Goal: Task Accomplishment & Management: Manage account settings

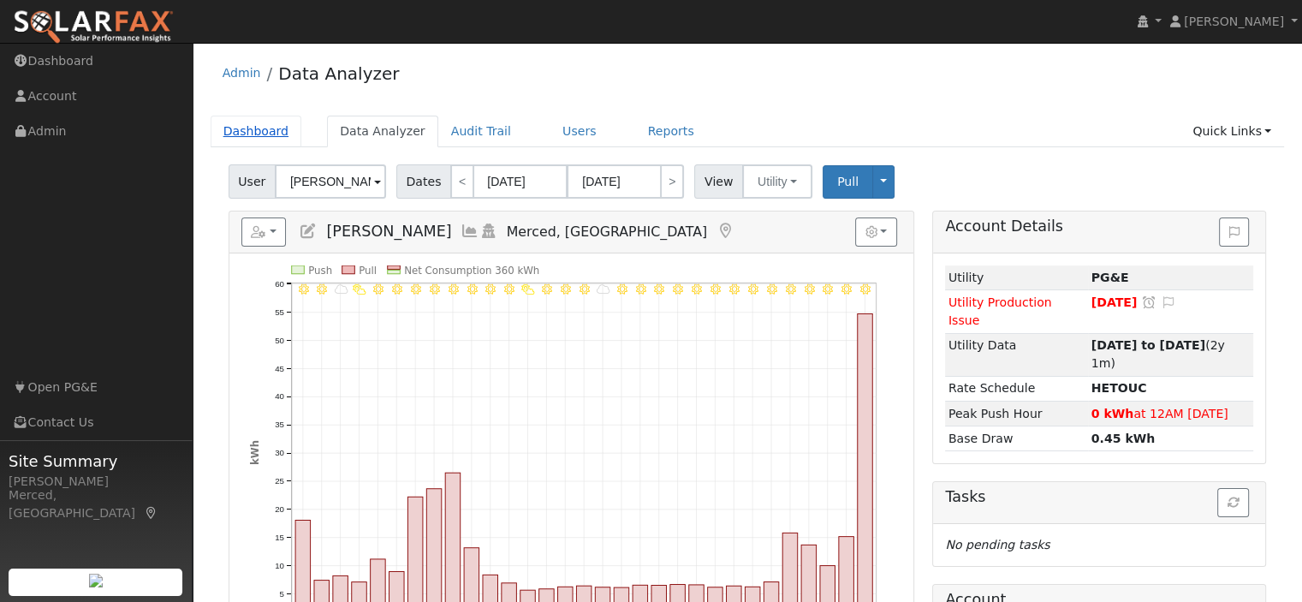
click at [270, 129] on link "Dashboard" at bounding box center [257, 132] width 92 height 32
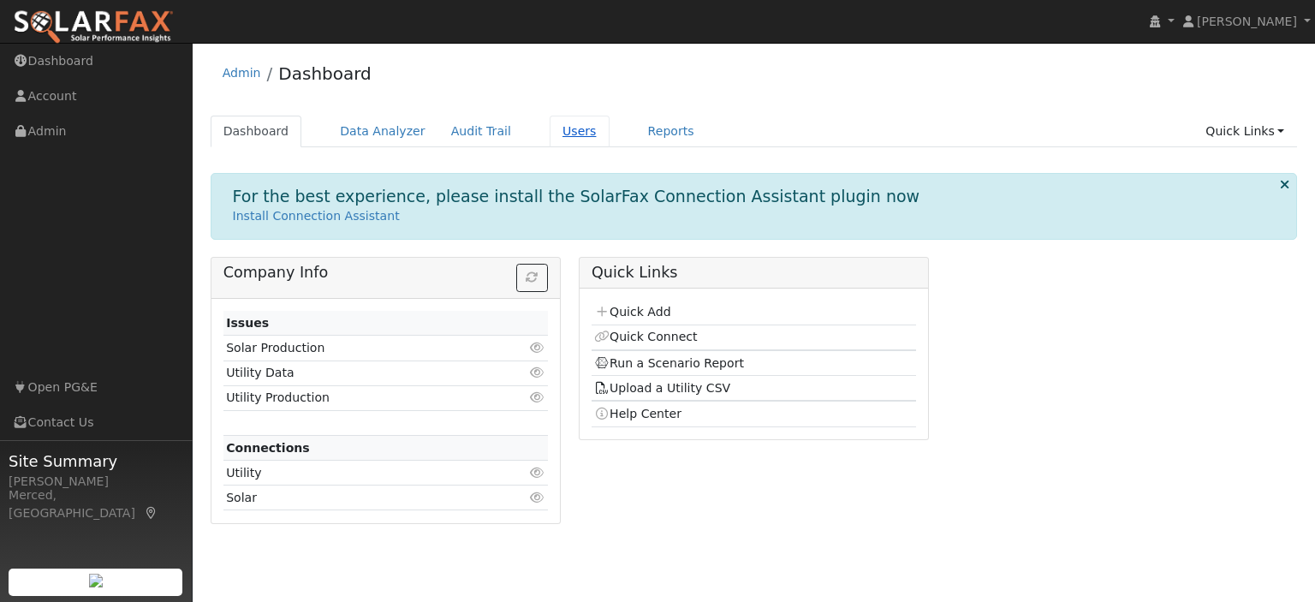
click at [557, 126] on link "Users" at bounding box center [580, 132] width 60 height 32
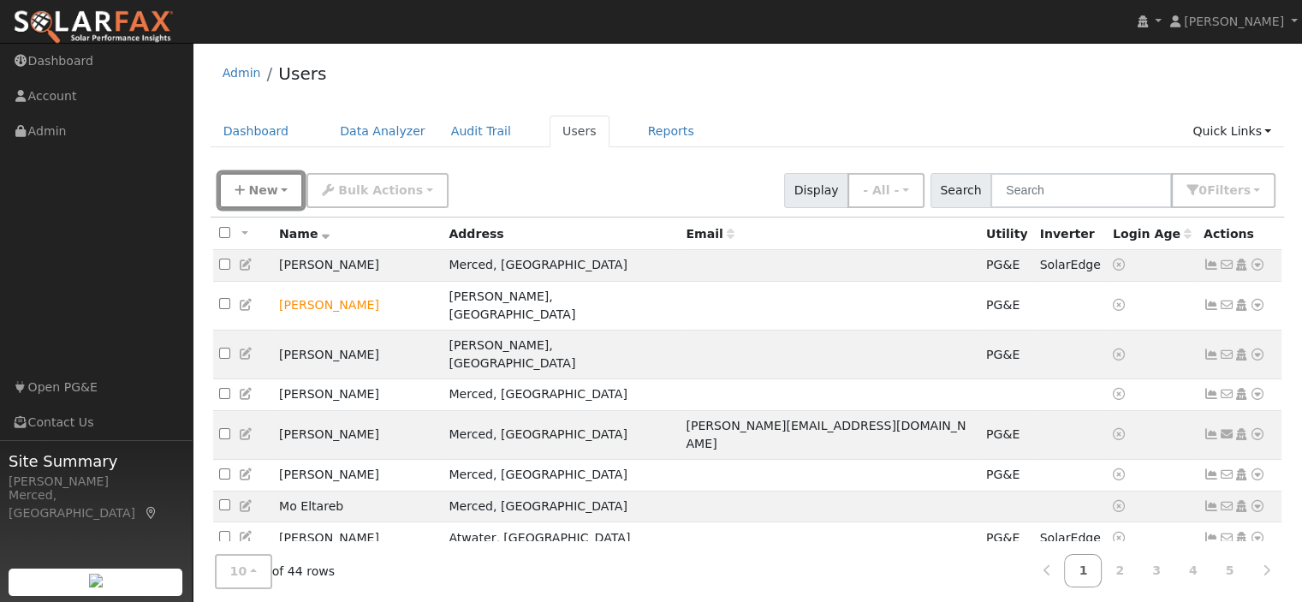
click at [277, 187] on button "New" at bounding box center [261, 190] width 85 height 35
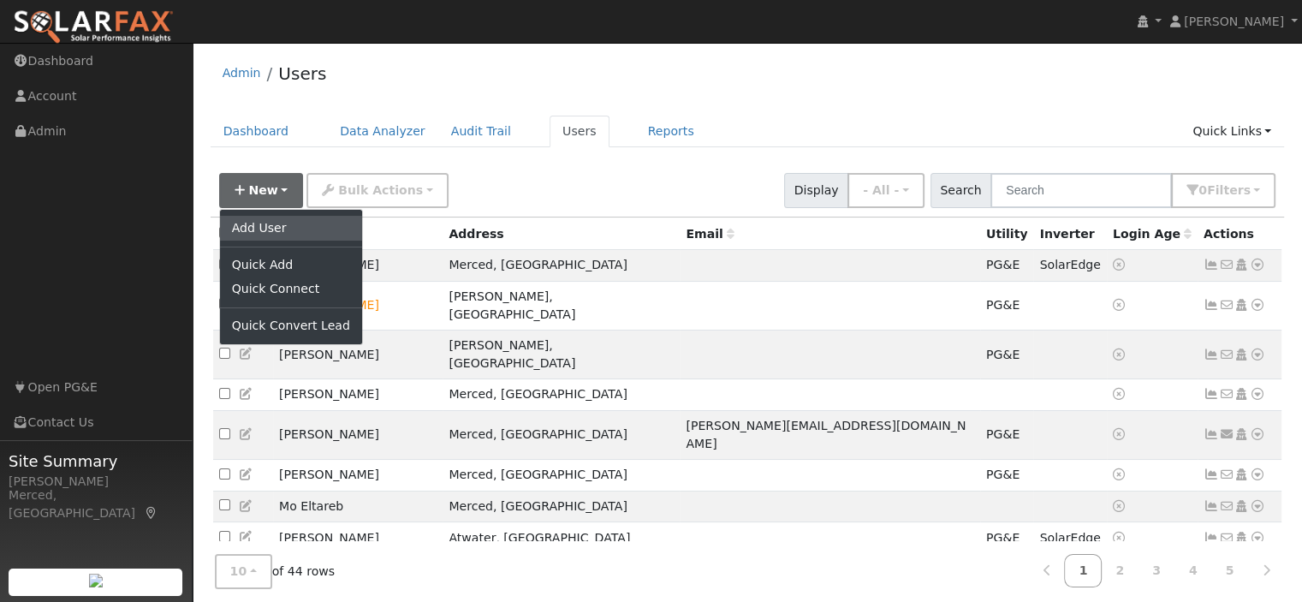
click at [270, 232] on link "Add User" at bounding box center [291, 228] width 142 height 24
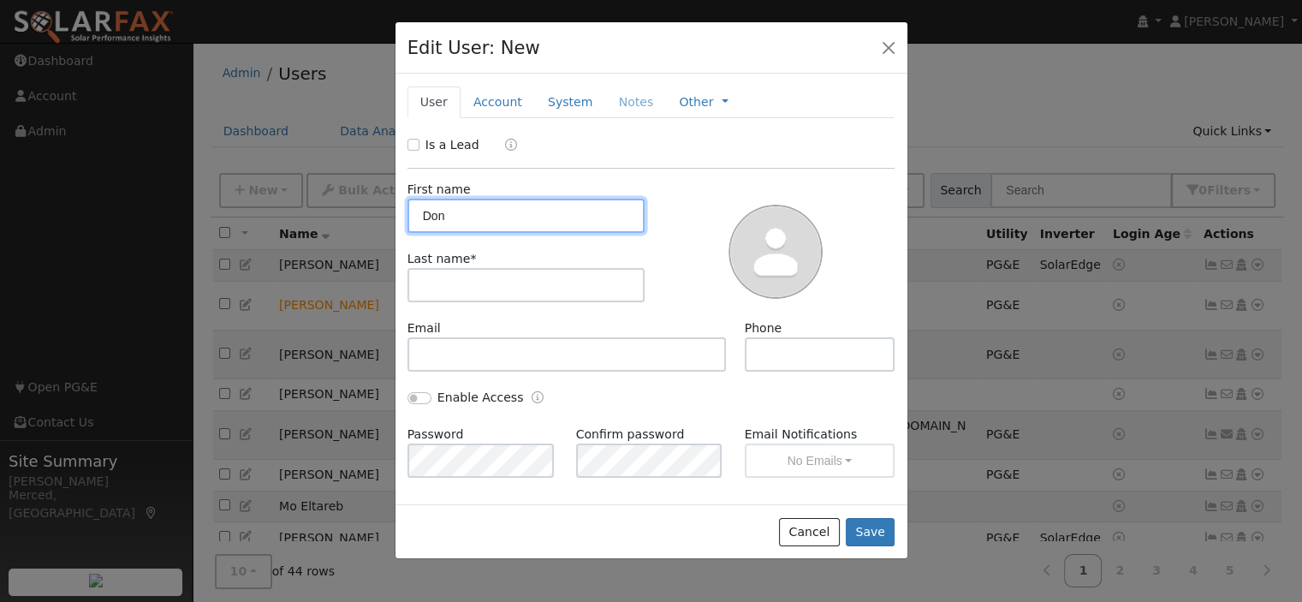
type input "Don"
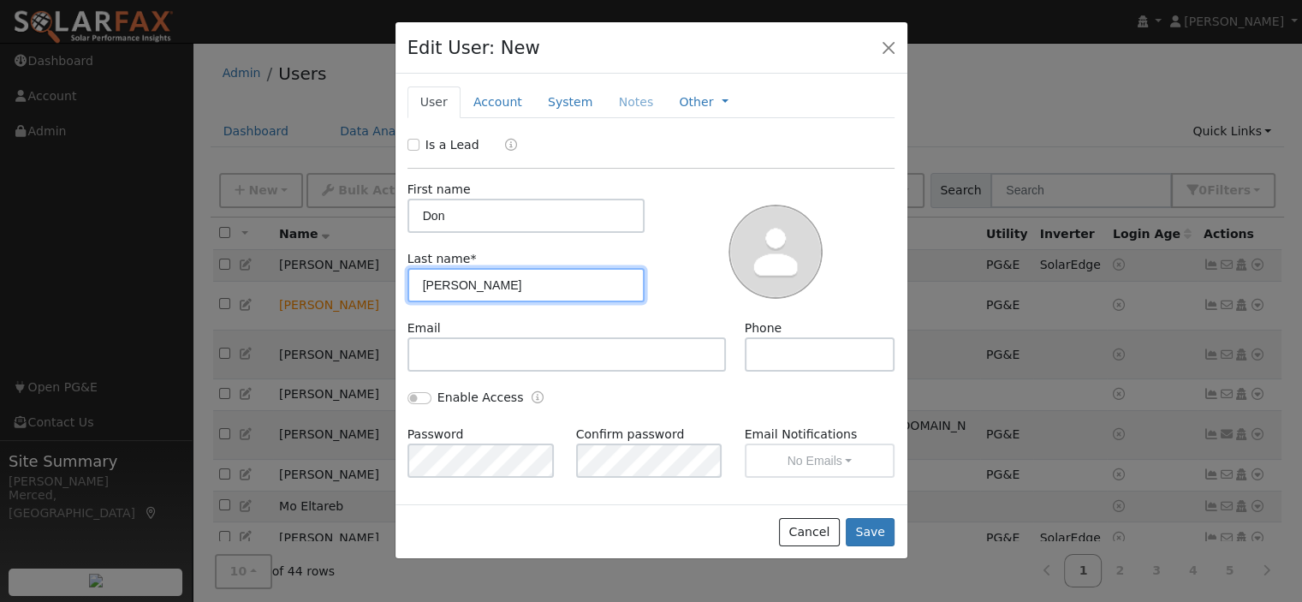
type input "Spiva"
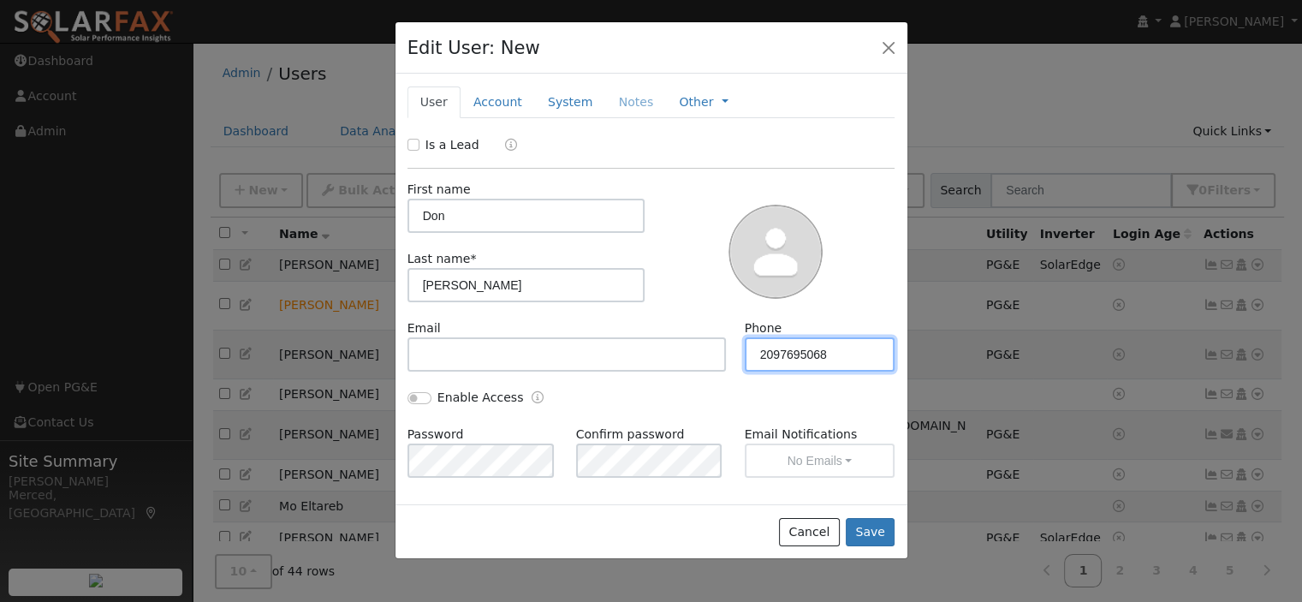
type input "2097695068"
click at [634, 406] on div "Enable Access" at bounding box center [524, 399] width 253 height 20
click at [870, 538] on button "Save" at bounding box center [871, 532] width 50 height 29
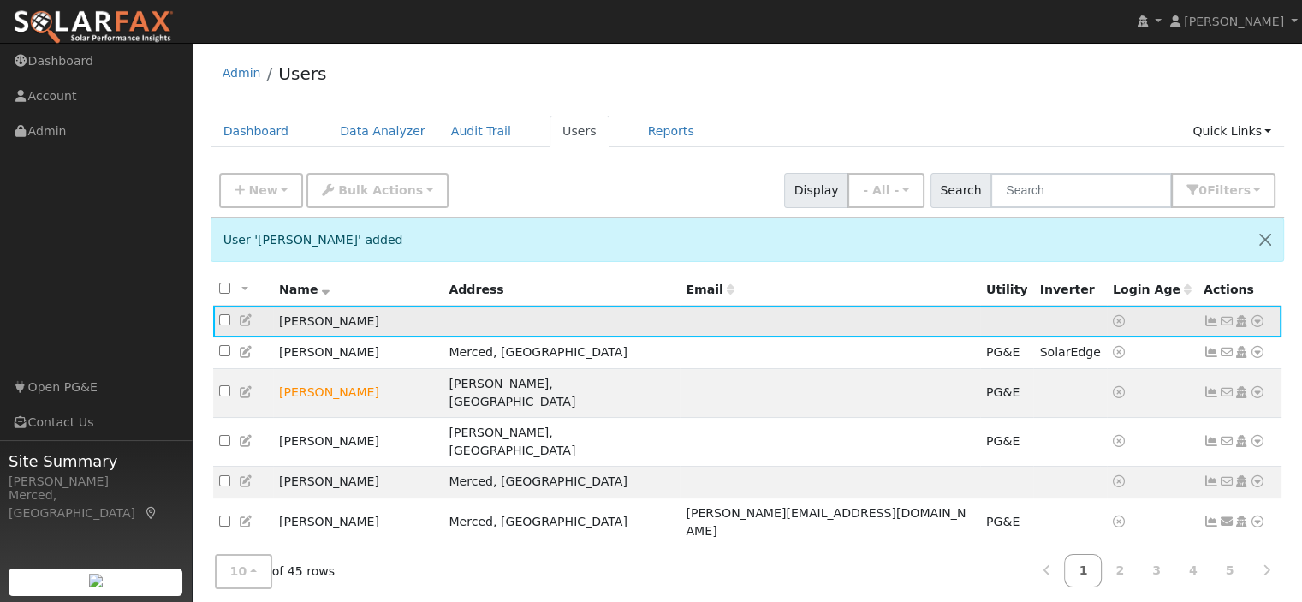
click at [1256, 319] on icon at bounding box center [1257, 321] width 15 height 12
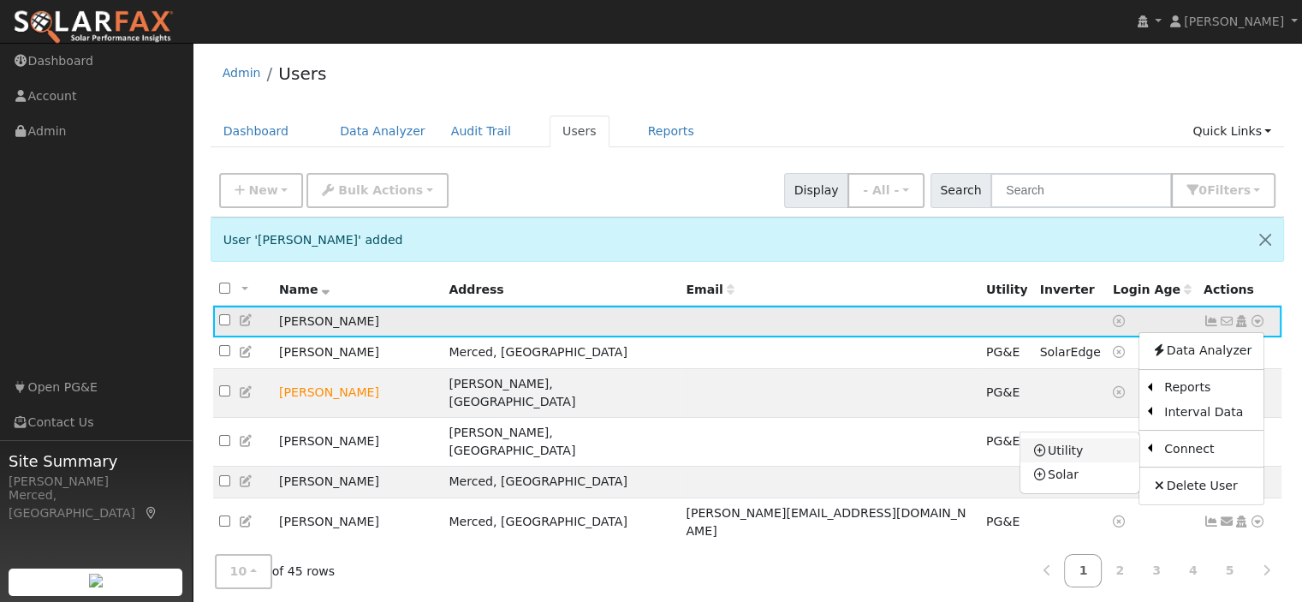
click at [1061, 453] on link "Utility" at bounding box center [1079, 450] width 119 height 24
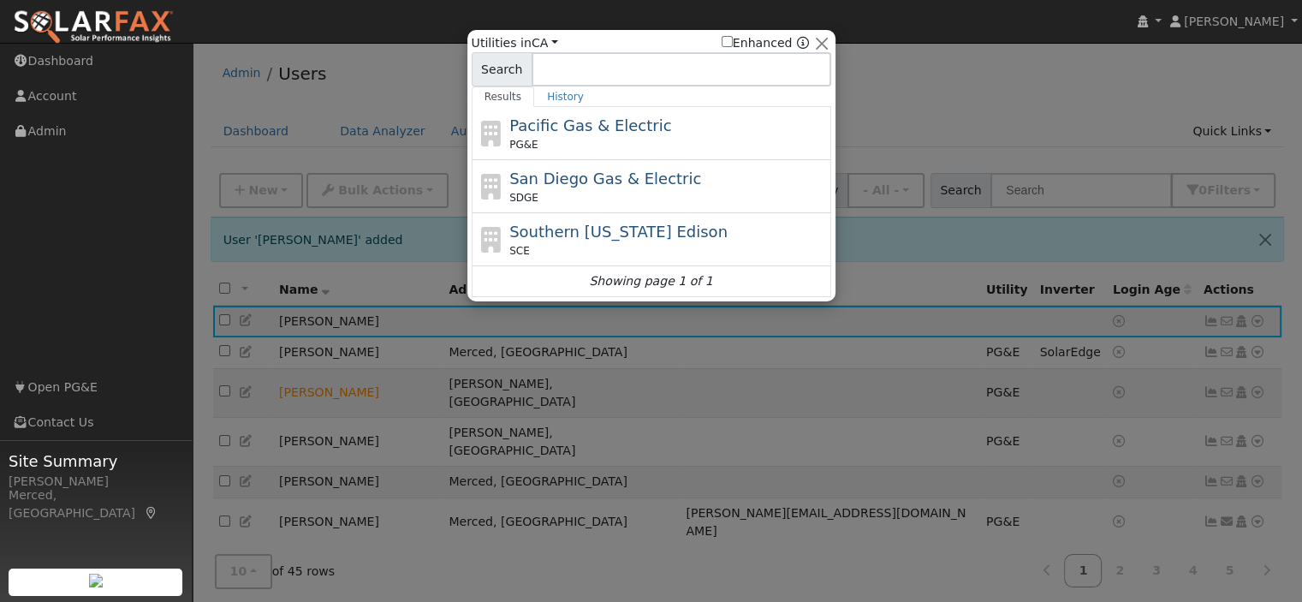
click at [573, 137] on div "PG&E" at bounding box center [668, 144] width 318 height 15
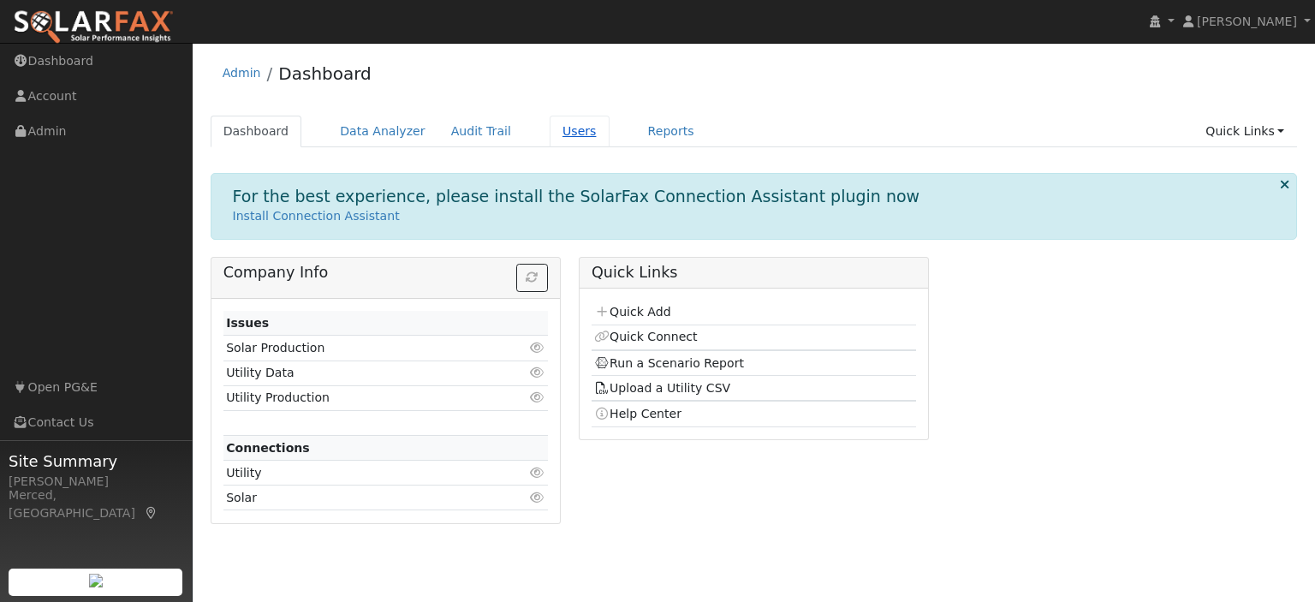
click at [550, 129] on link "Users" at bounding box center [580, 132] width 60 height 32
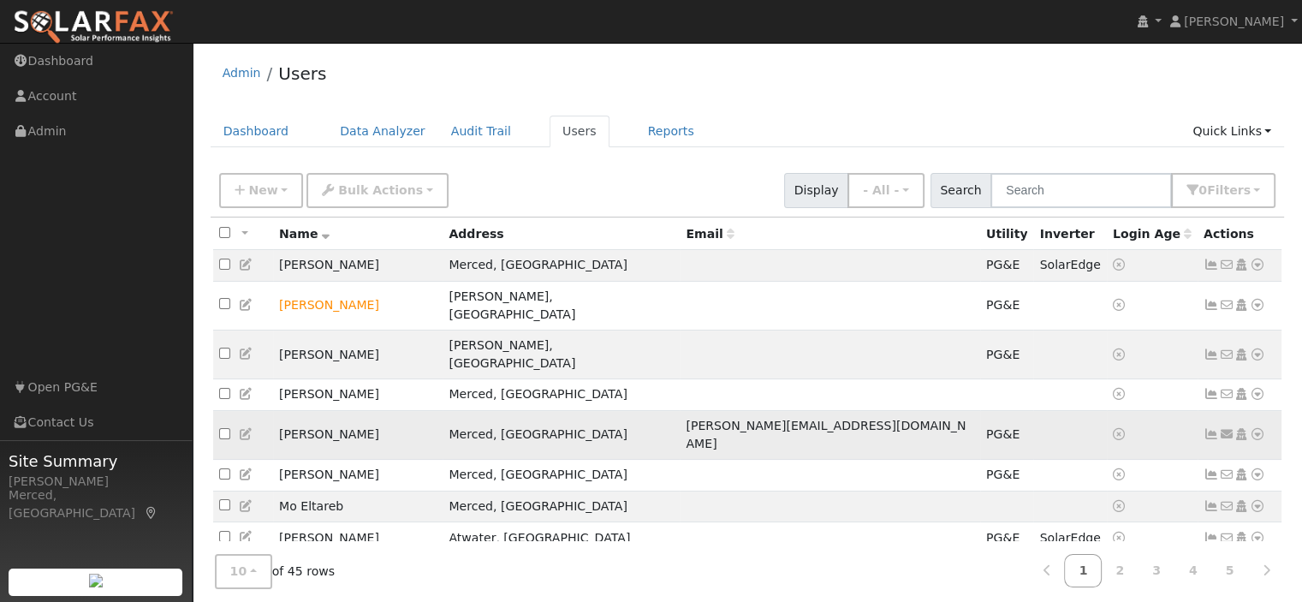
scroll to position [55, 0]
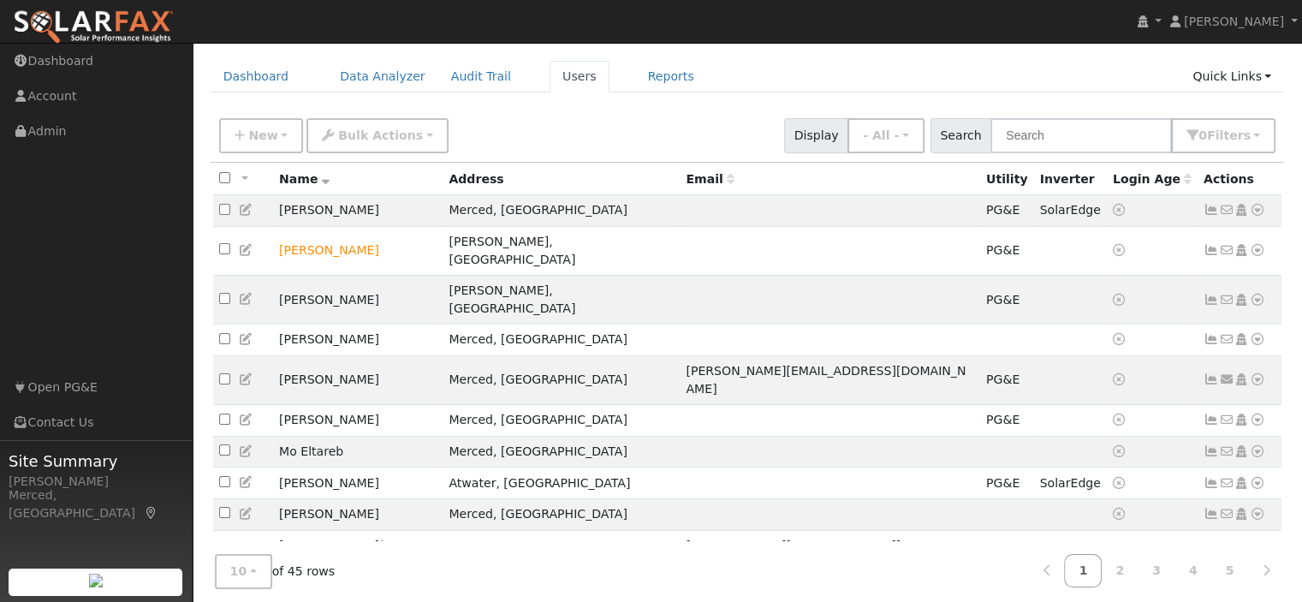
click at [321, 178] on icon at bounding box center [325, 179] width 8 height 12
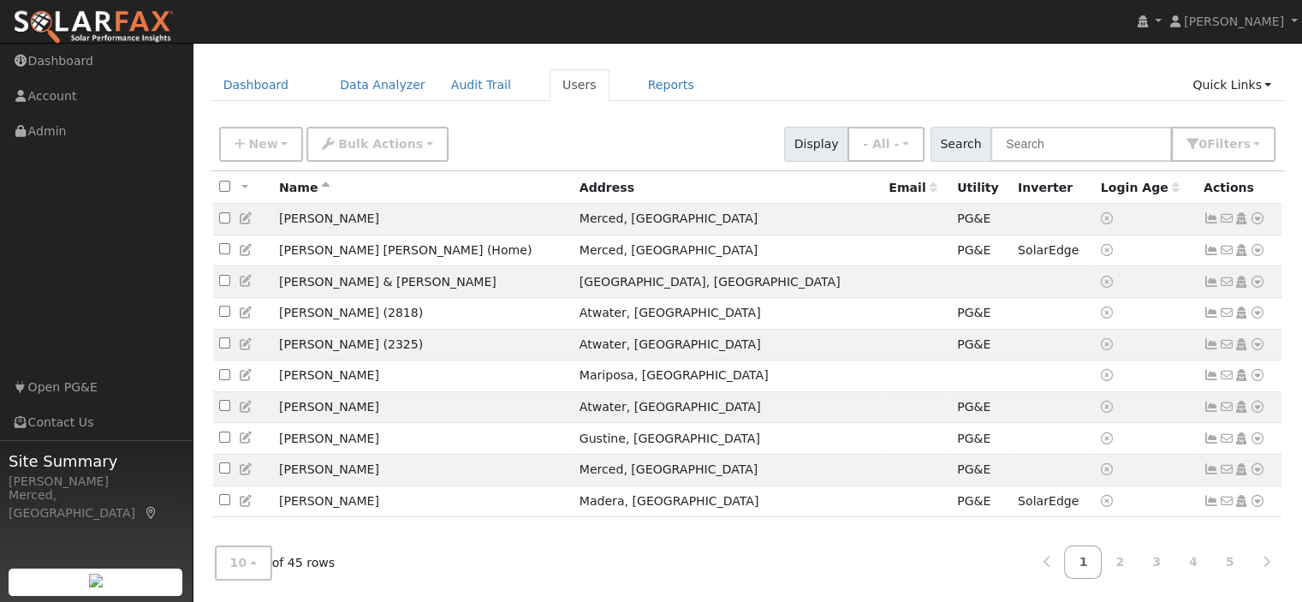
click at [324, 181] on icon at bounding box center [325, 187] width 8 height 12
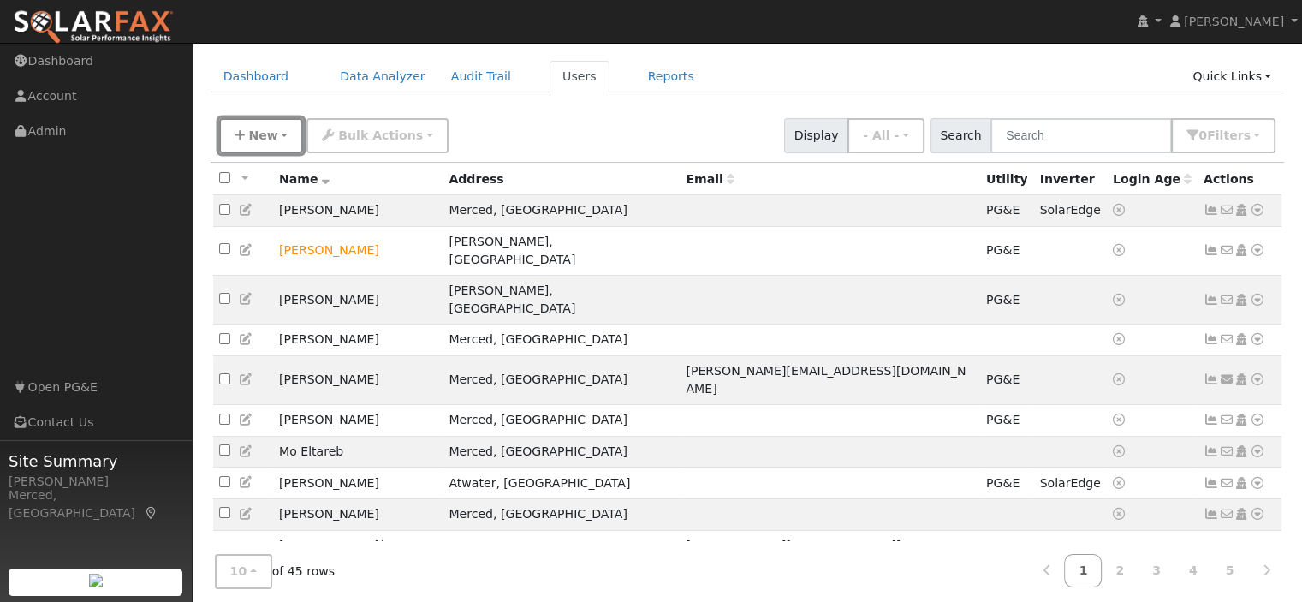
click at [270, 128] on span "New" at bounding box center [262, 135] width 29 height 14
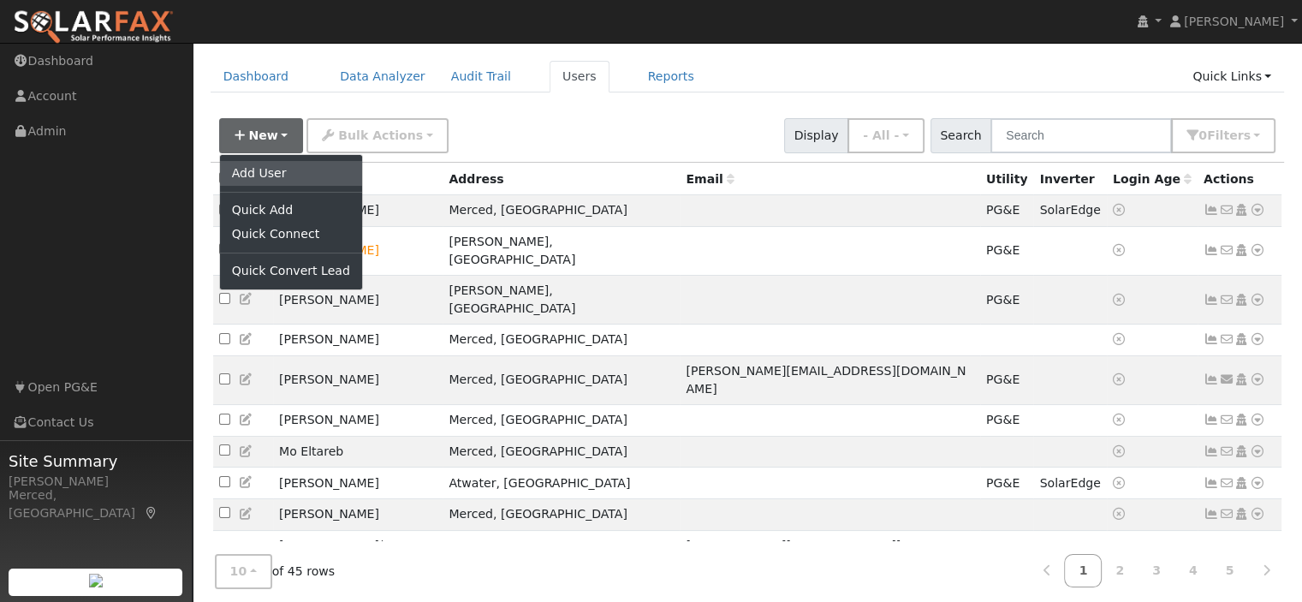
click at [291, 175] on link "Add User" at bounding box center [291, 173] width 142 height 24
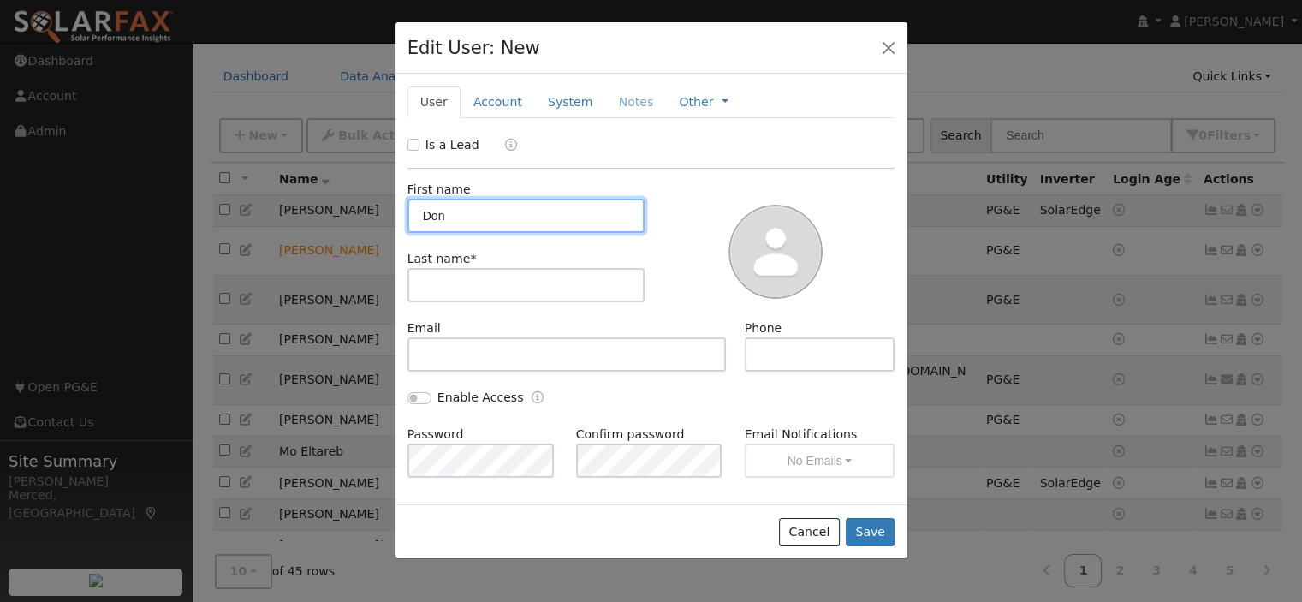
type input "Don"
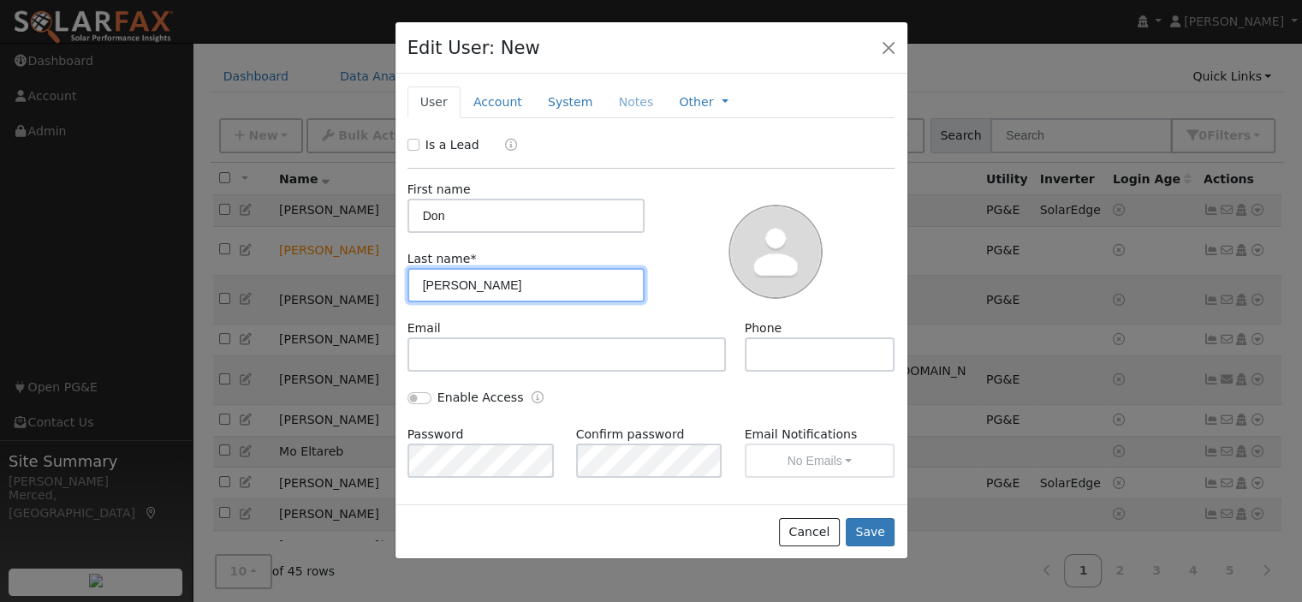
type input "Spiva"
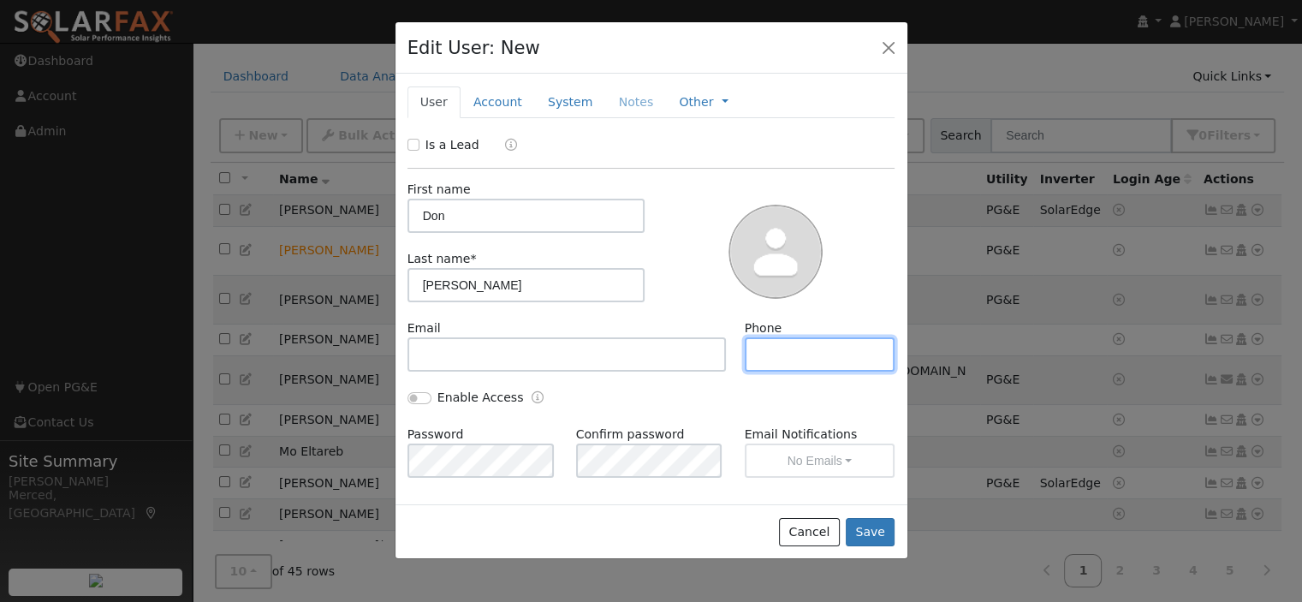
click at [792, 363] on input "text" at bounding box center [820, 354] width 151 height 34
click at [883, 533] on button "Save" at bounding box center [871, 532] width 50 height 29
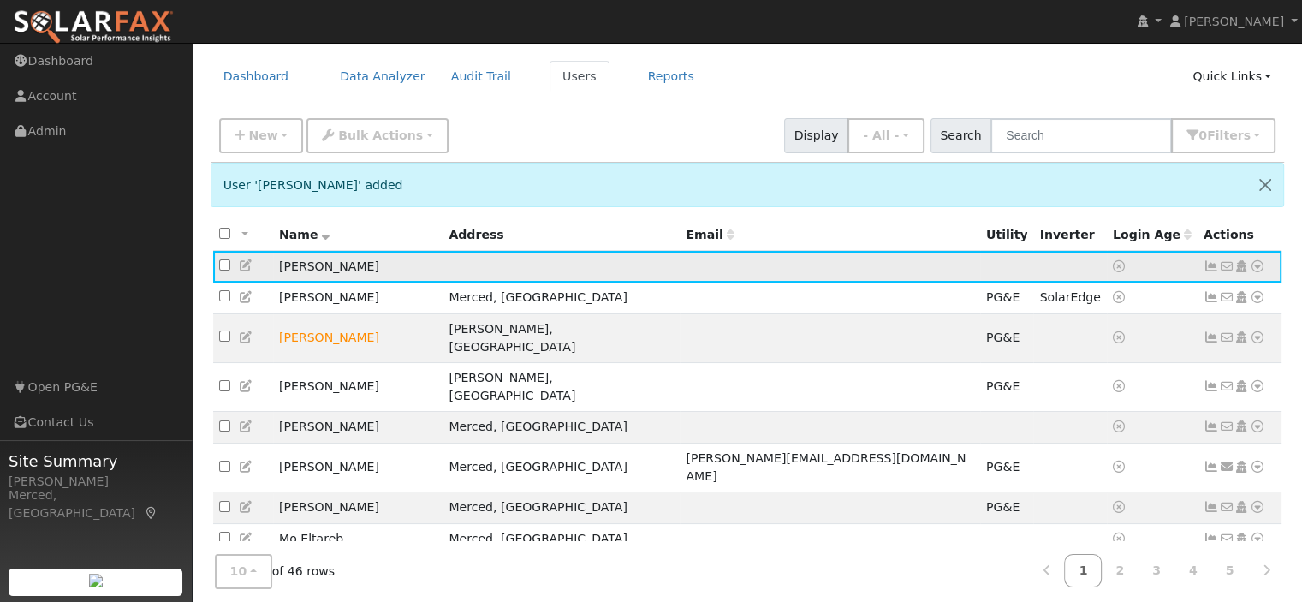
click at [1257, 266] on icon at bounding box center [1257, 266] width 15 height 12
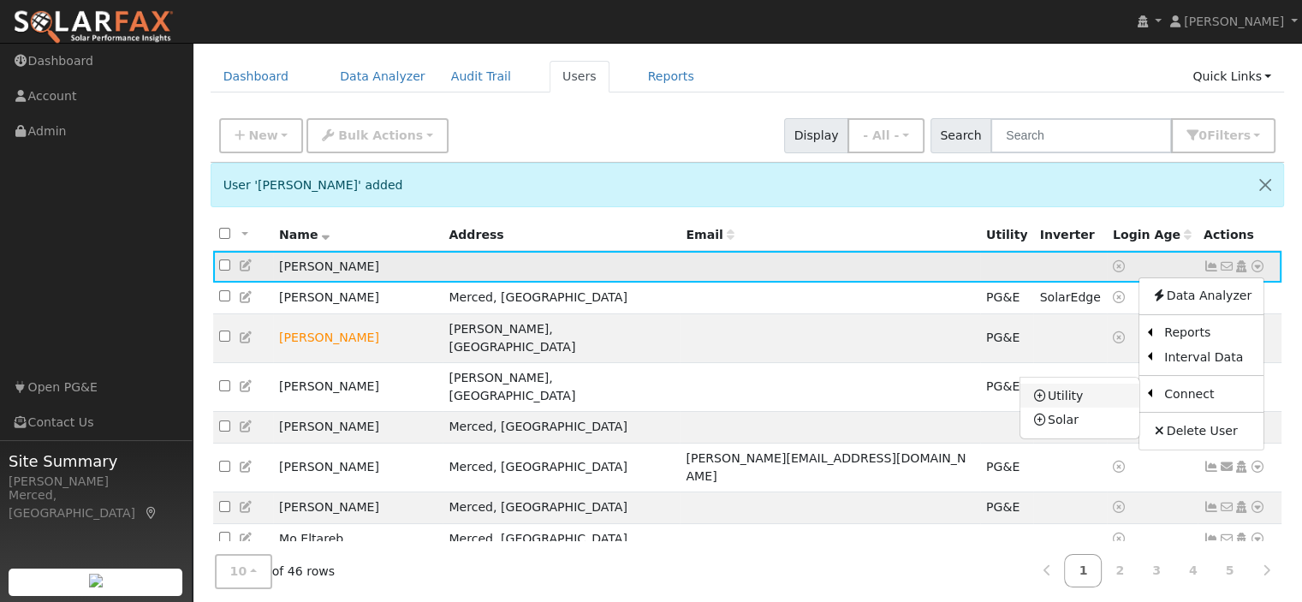
click at [1090, 383] on link "Utility" at bounding box center [1079, 395] width 119 height 24
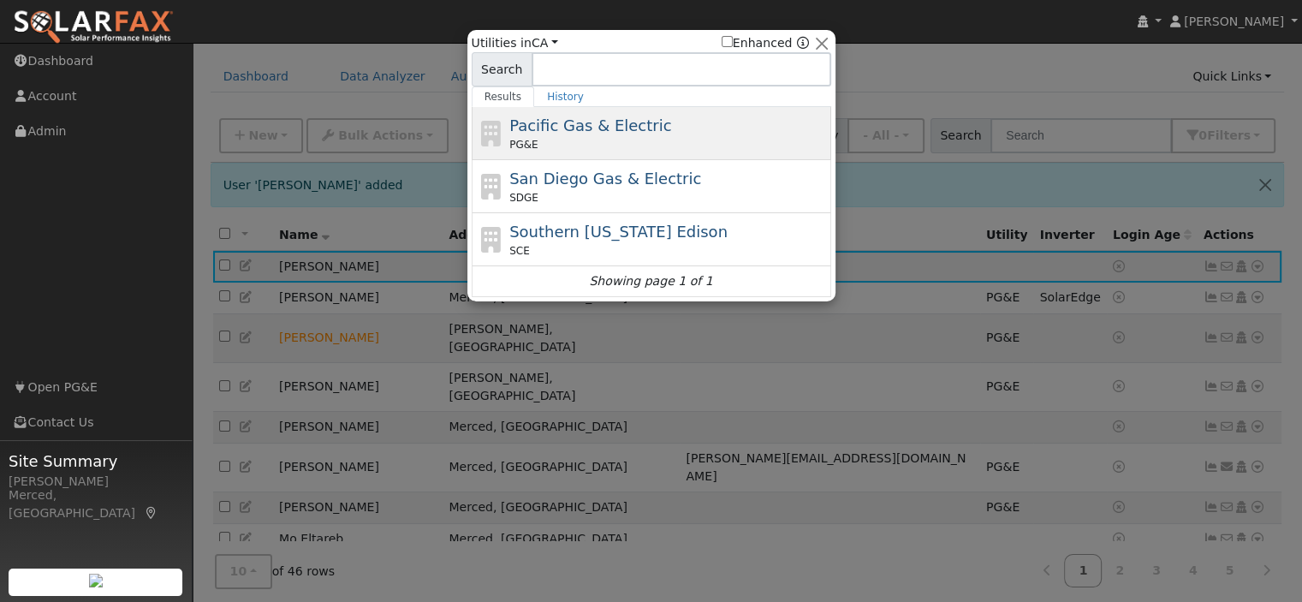
click at [575, 123] on span "Pacific Gas & Electric" at bounding box center [590, 125] width 162 height 18
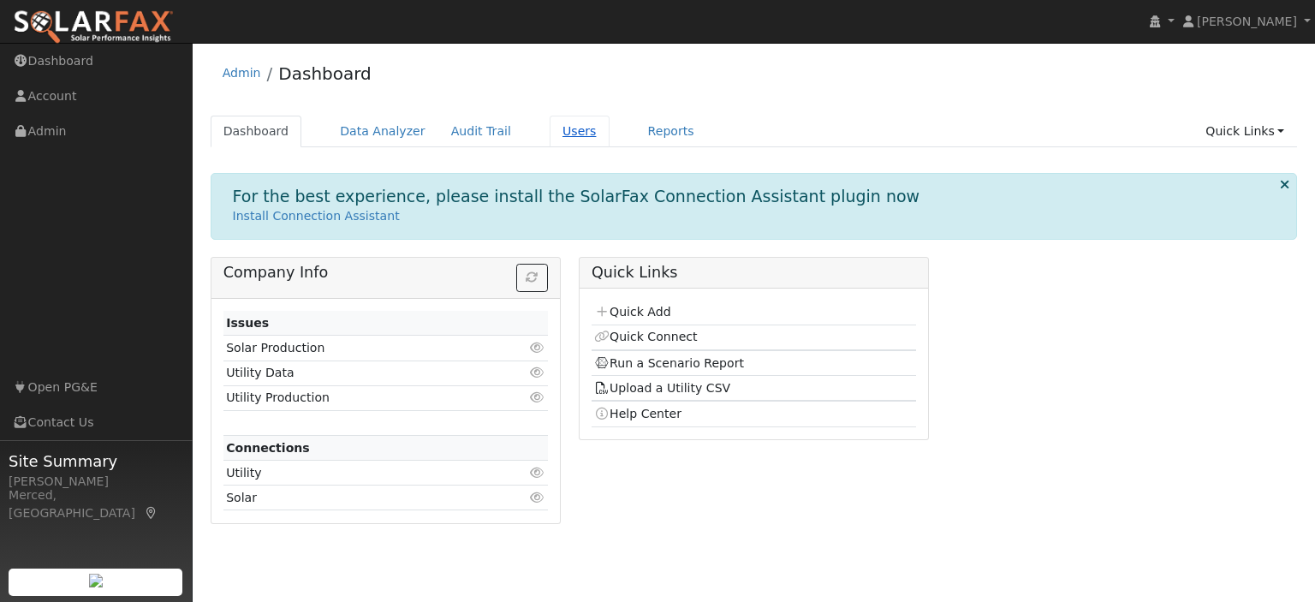
click at [550, 134] on link "Users" at bounding box center [580, 132] width 60 height 32
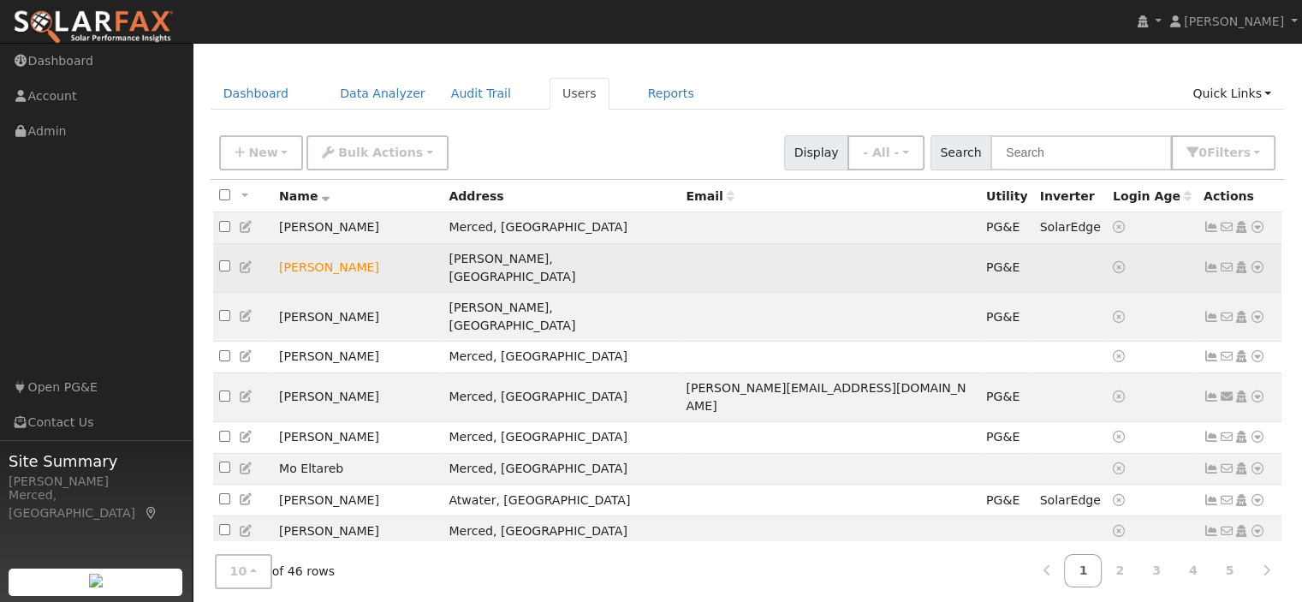
scroll to position [55, 0]
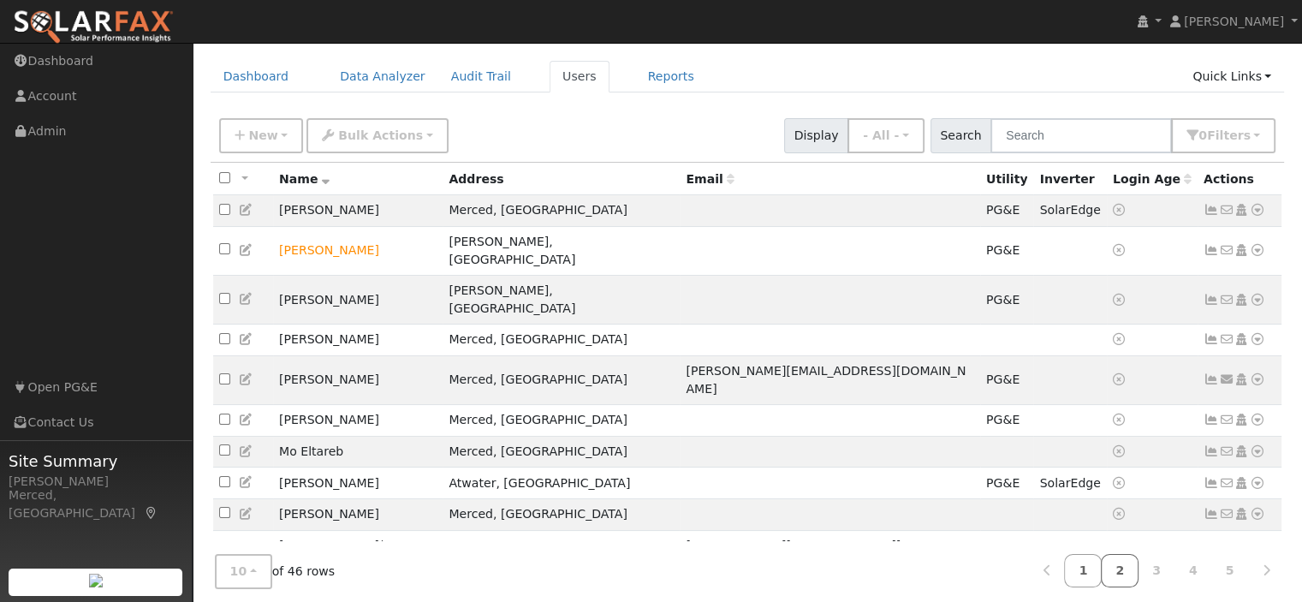
click at [1128, 559] on link "2" at bounding box center [1120, 570] width 38 height 33
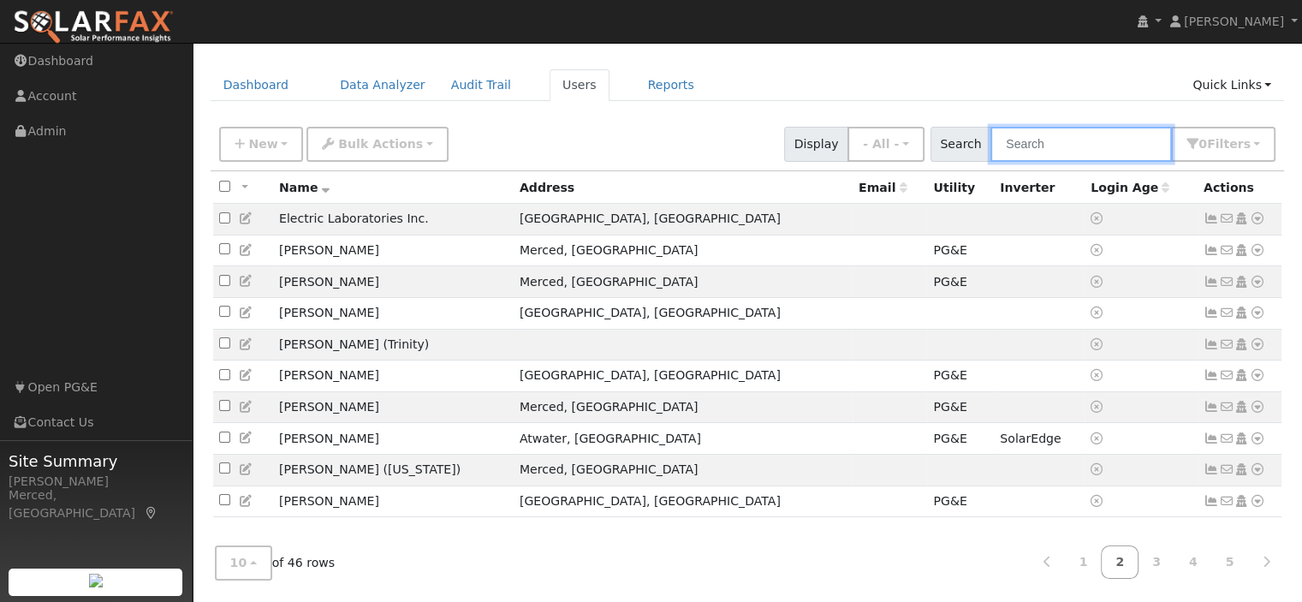
click at [1114, 129] on input "text" at bounding box center [1080, 144] width 181 height 35
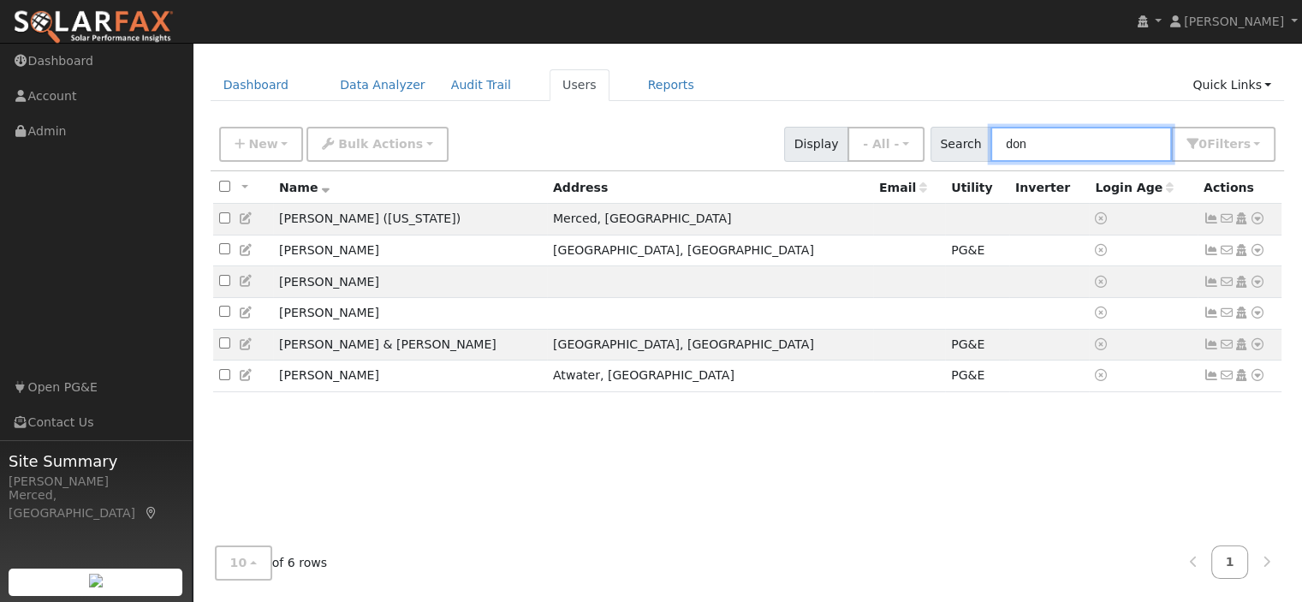
scroll to position [45, 0]
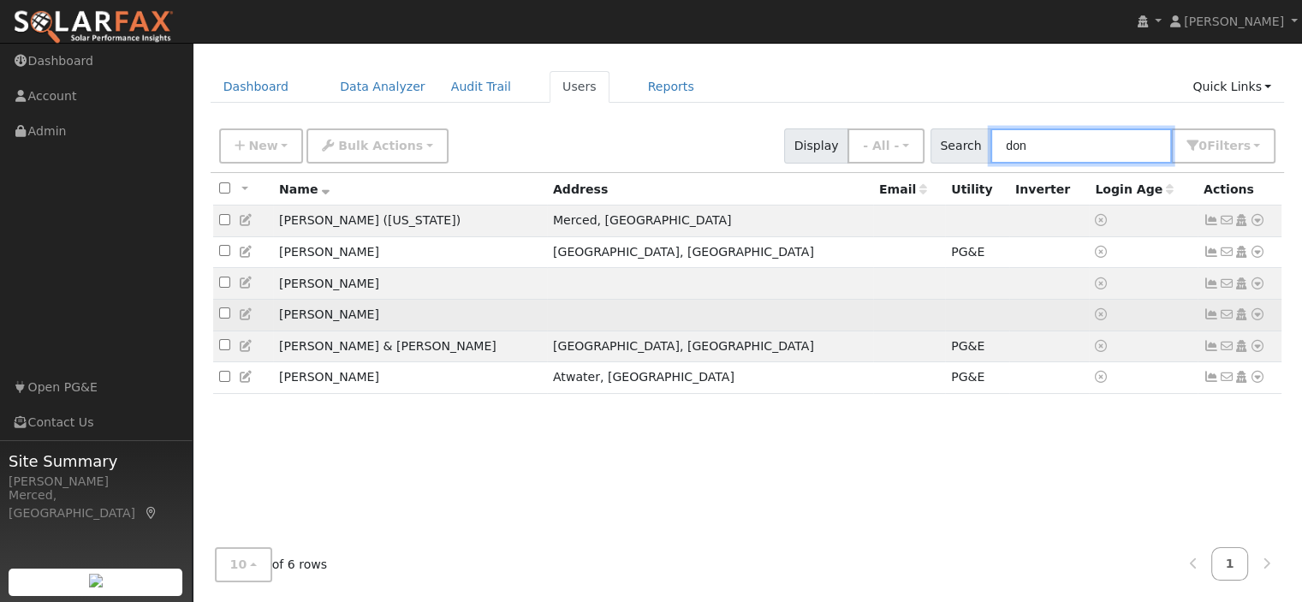
type input "don"
click at [219, 317] on input "checkbox" at bounding box center [224, 312] width 11 height 11
checkbox input "true"
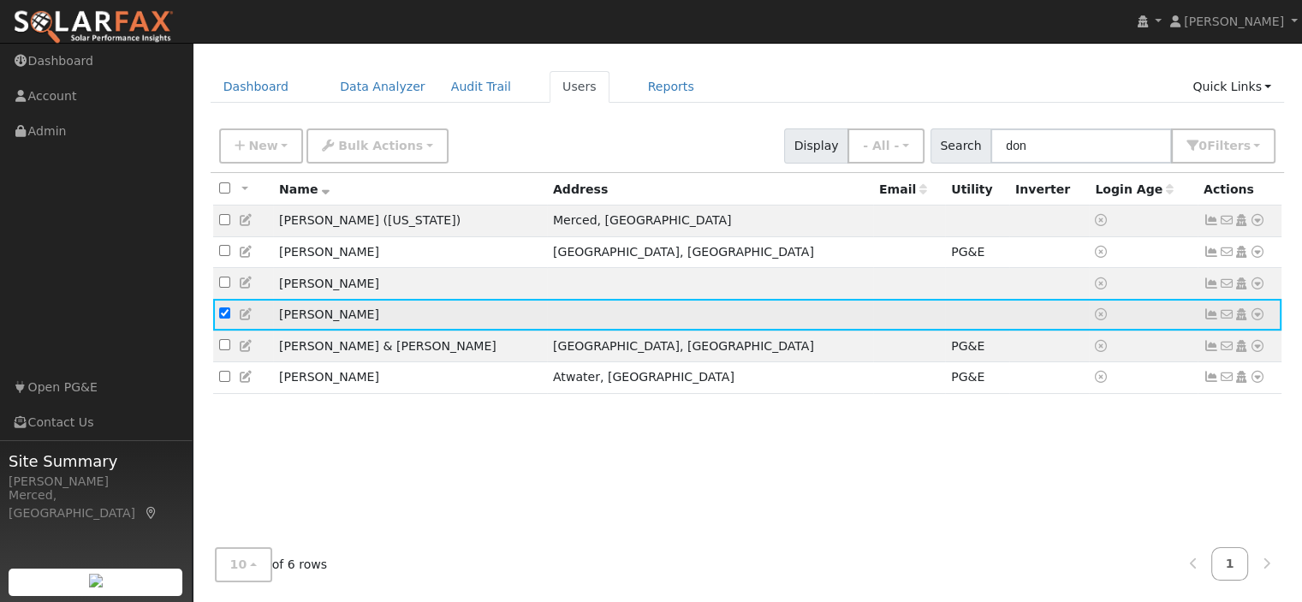
drag, startPoint x: 375, startPoint y: 318, endPoint x: 352, endPoint y: 318, distance: 23.1
click at [352, 318] on td "Don Spiva" at bounding box center [410, 315] width 274 height 32
click at [241, 317] on icon at bounding box center [246, 314] width 15 height 12
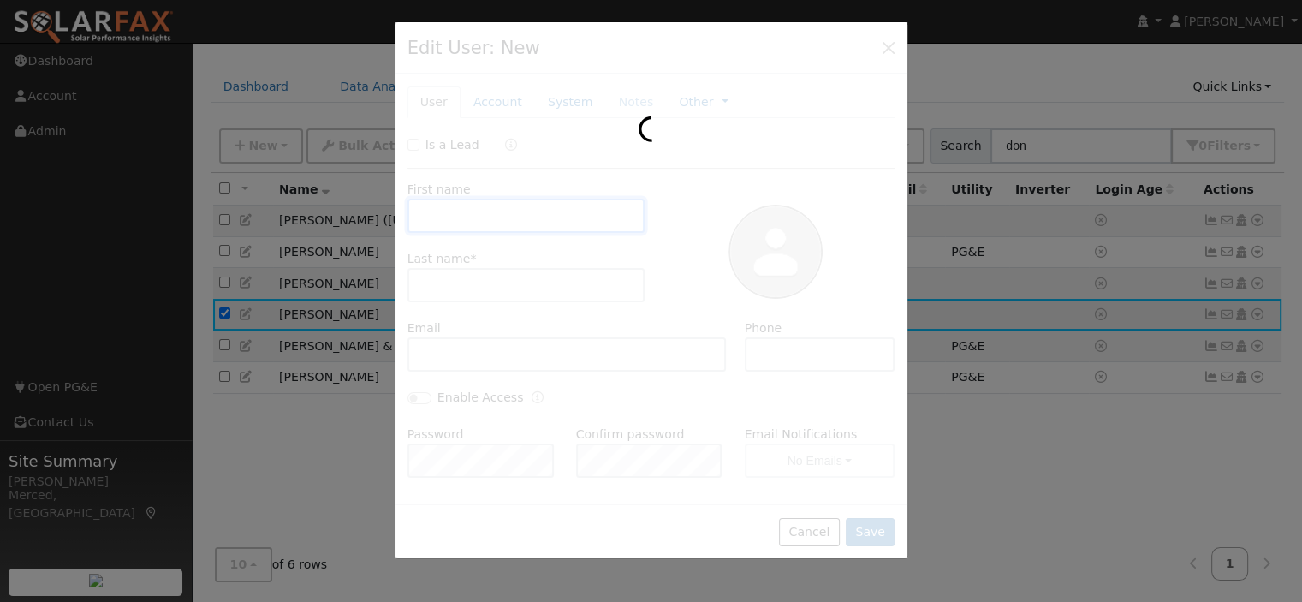
type input "Don"
type input "Spiva"
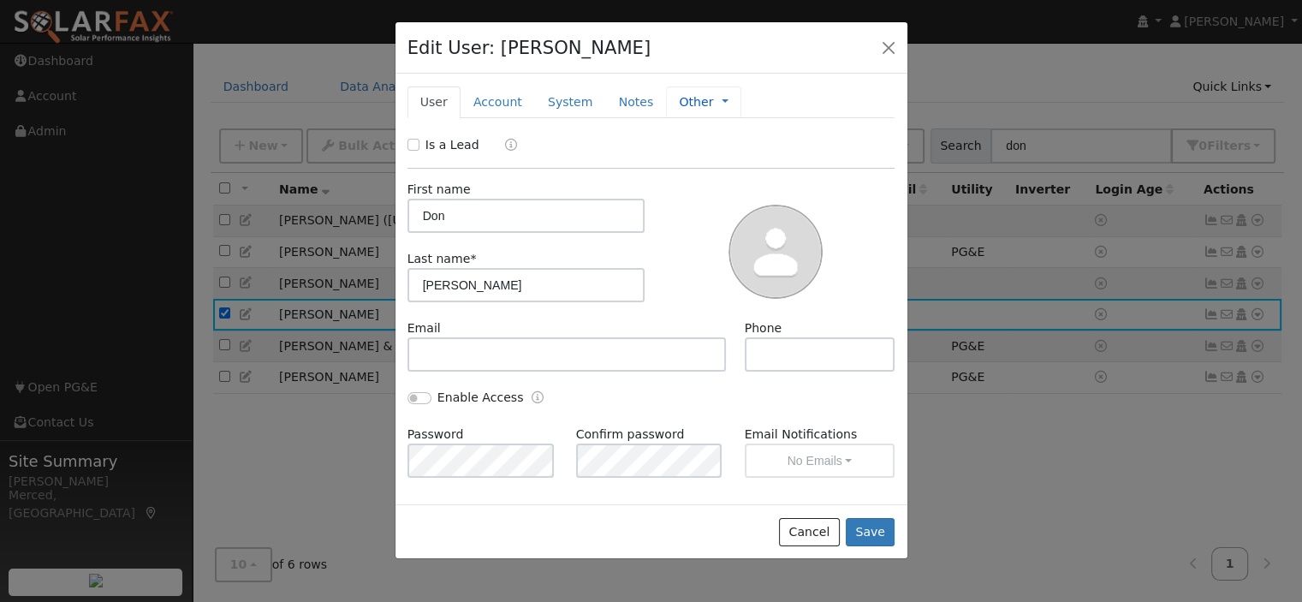
click at [684, 105] on link "Other" at bounding box center [696, 102] width 34 height 18
click at [500, 98] on link "Account" at bounding box center [498, 102] width 74 height 32
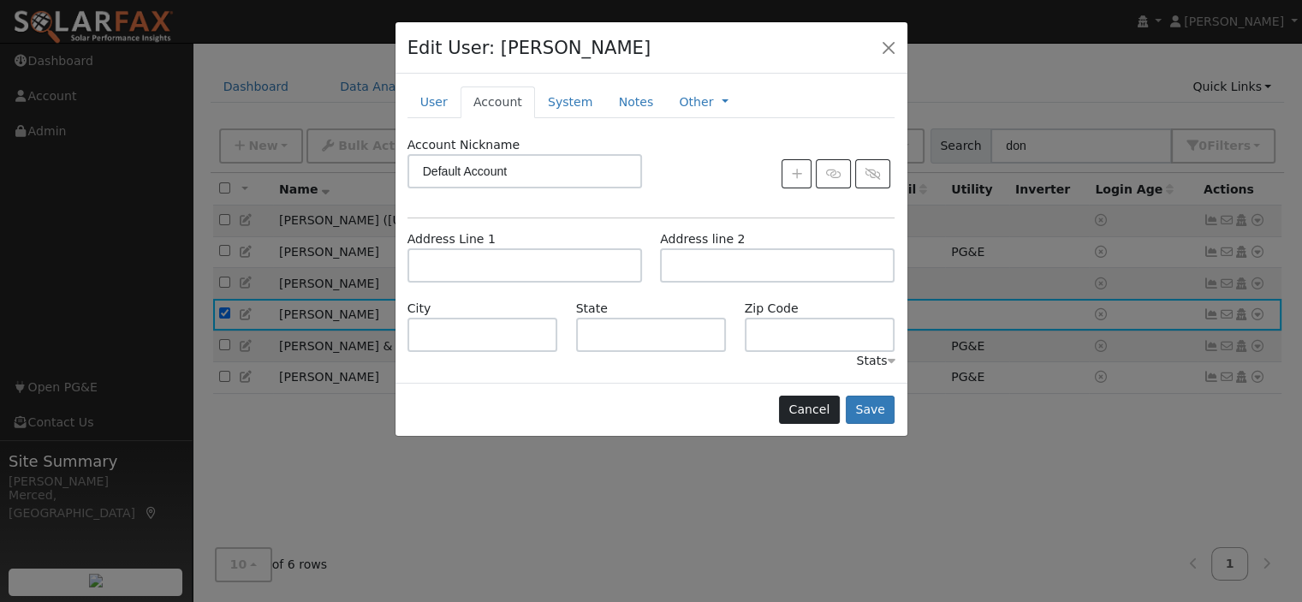
click at [809, 393] on div "Cancel Save" at bounding box center [651, 410] width 512 height 54
click at [878, 51] on button "button" at bounding box center [889, 47] width 24 height 24
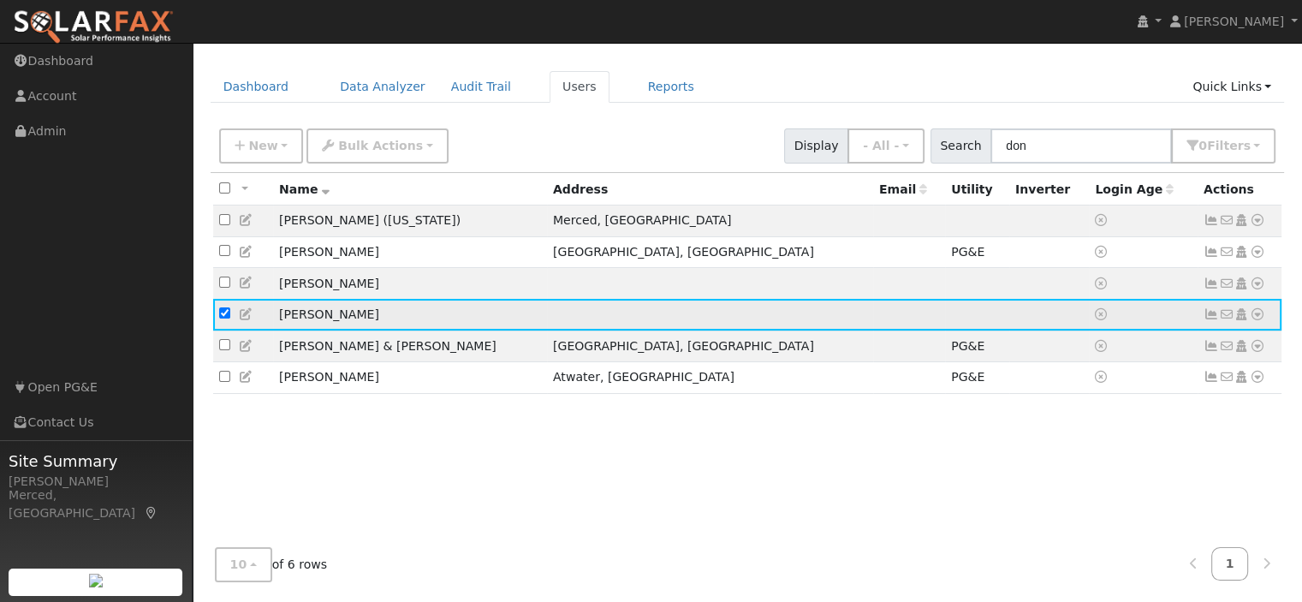
click at [1251, 315] on icon at bounding box center [1257, 314] width 15 height 12
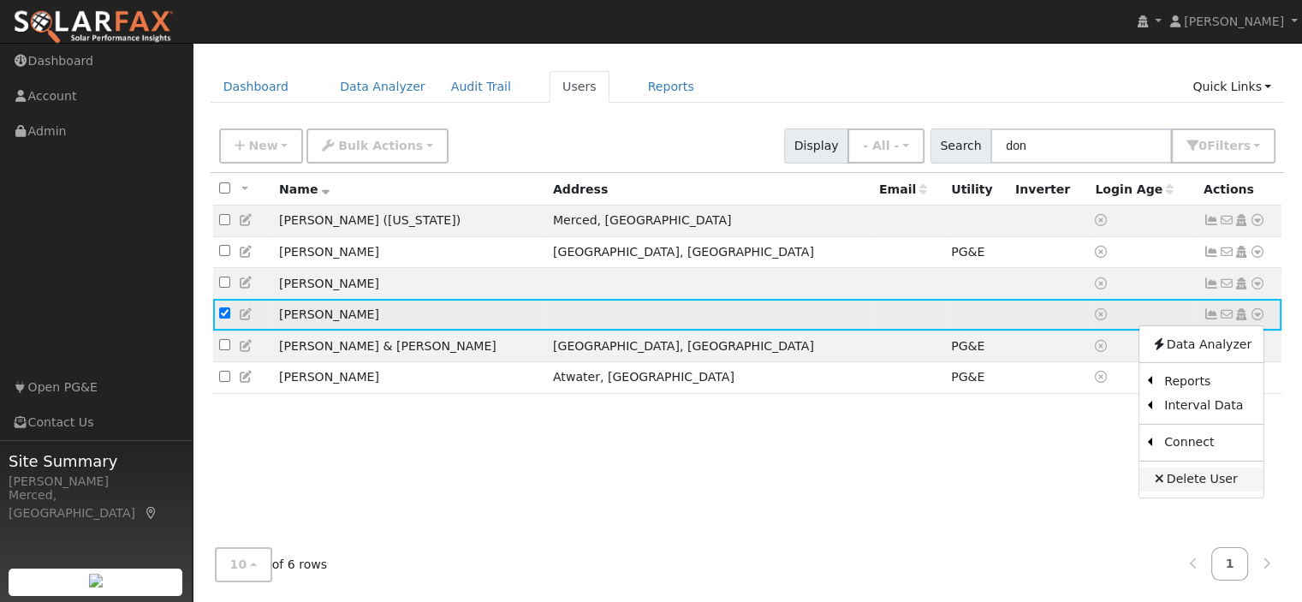
click at [1216, 484] on link "Delete User" at bounding box center [1201, 479] width 124 height 24
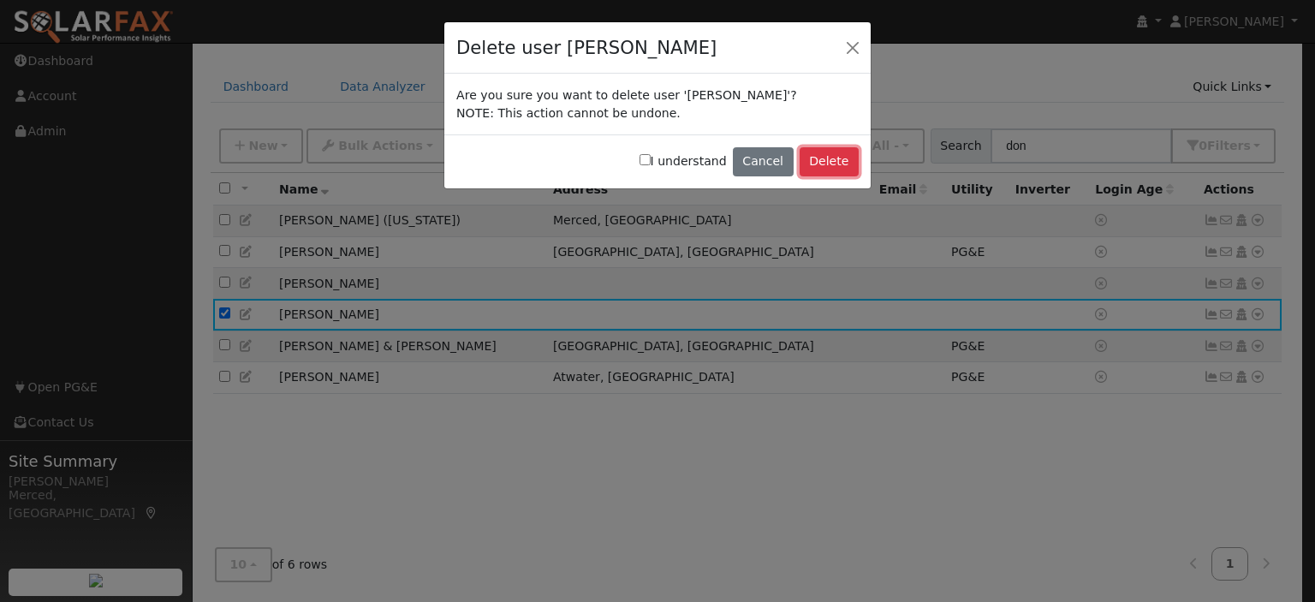
click at [833, 161] on button "Delete" at bounding box center [828, 161] width 59 height 29
click at [651, 158] on input "I understand" at bounding box center [644, 159] width 11 height 11
checkbox input "true"
click at [839, 160] on button "Delete" at bounding box center [828, 161] width 59 height 29
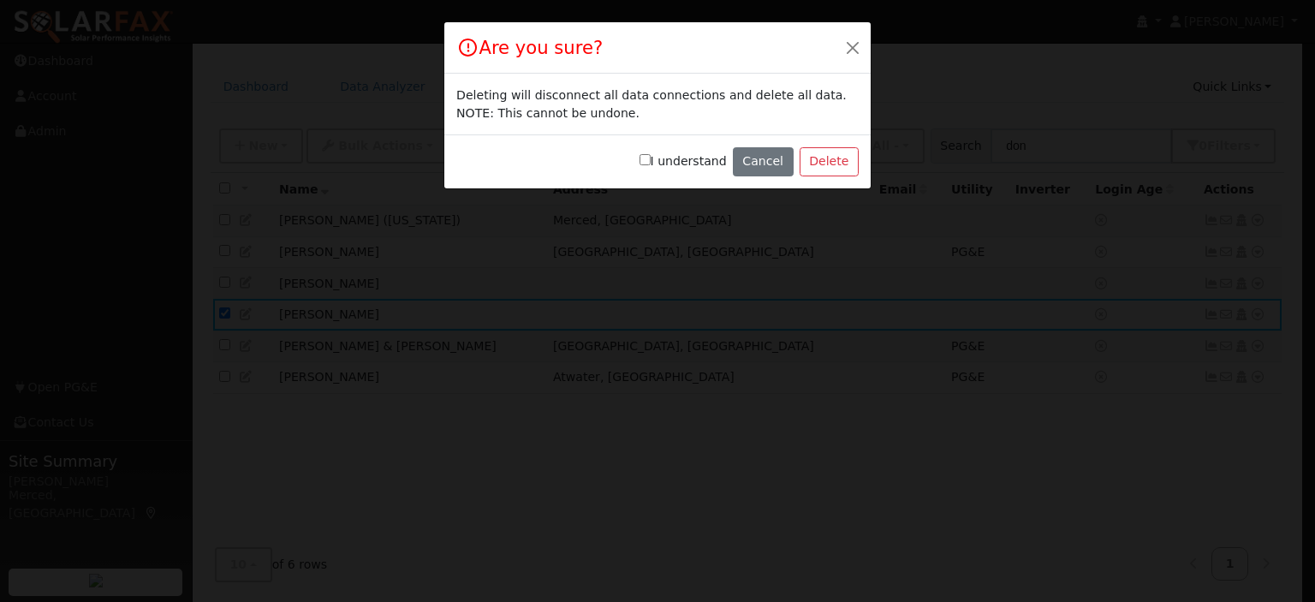
click at [651, 159] on input "I understand" at bounding box center [644, 159] width 11 height 11
checkbox input "true"
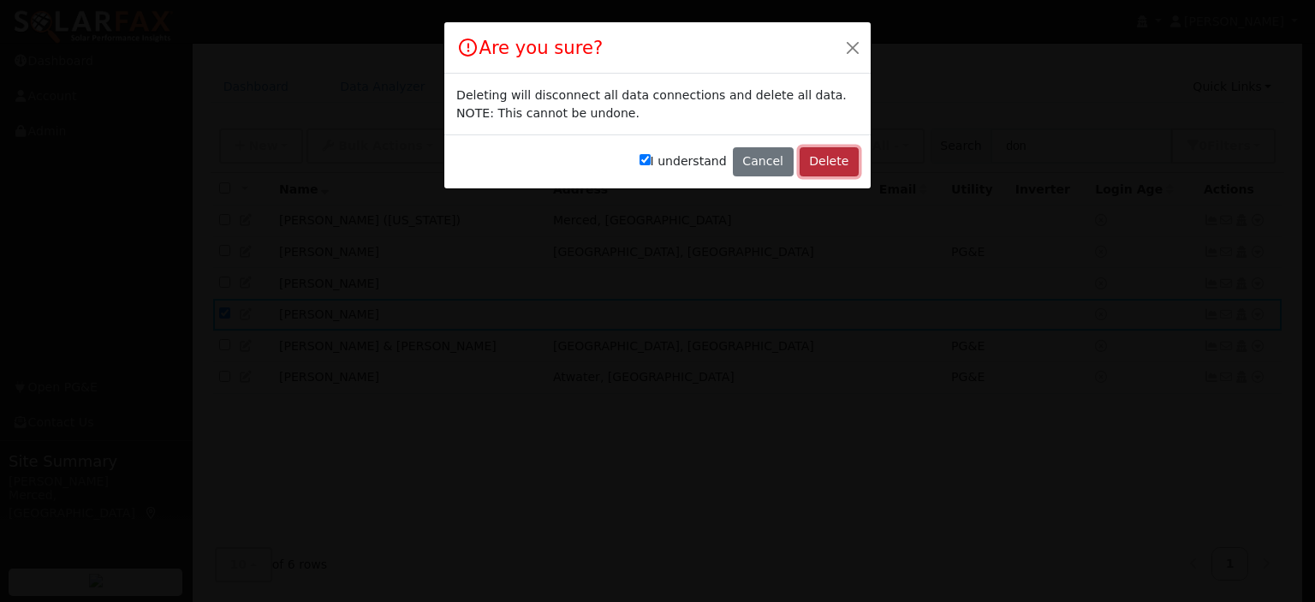
click at [829, 157] on button "Delete" at bounding box center [828, 161] width 59 height 29
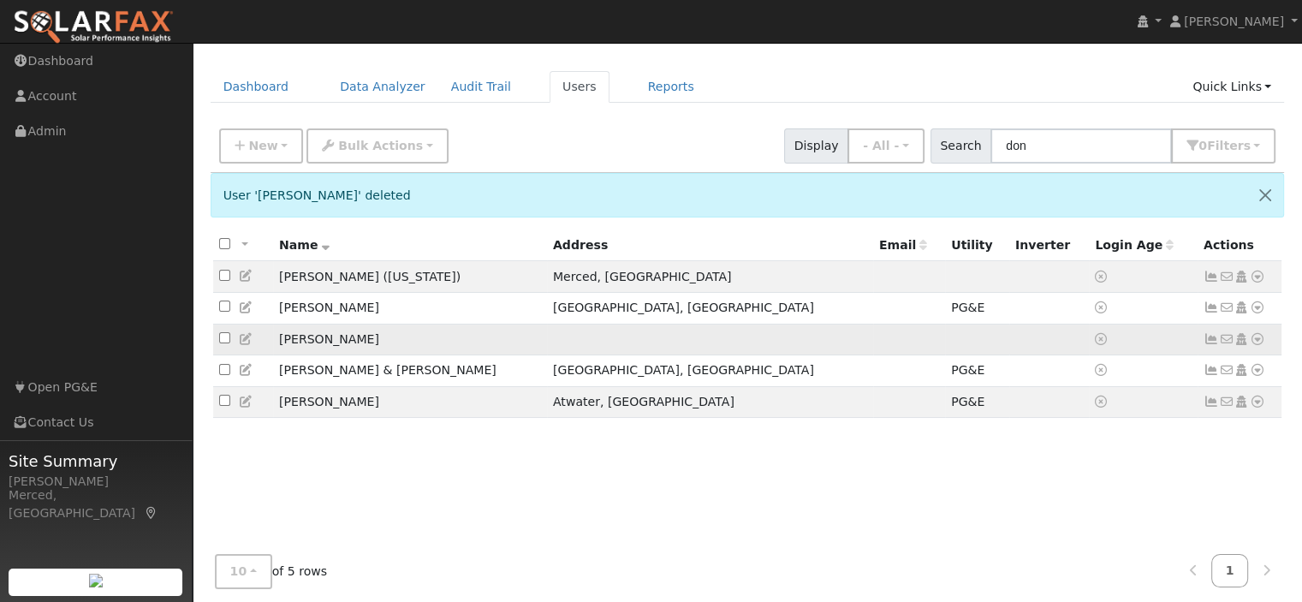
click at [307, 336] on td "[PERSON_NAME]" at bounding box center [410, 340] width 274 height 32
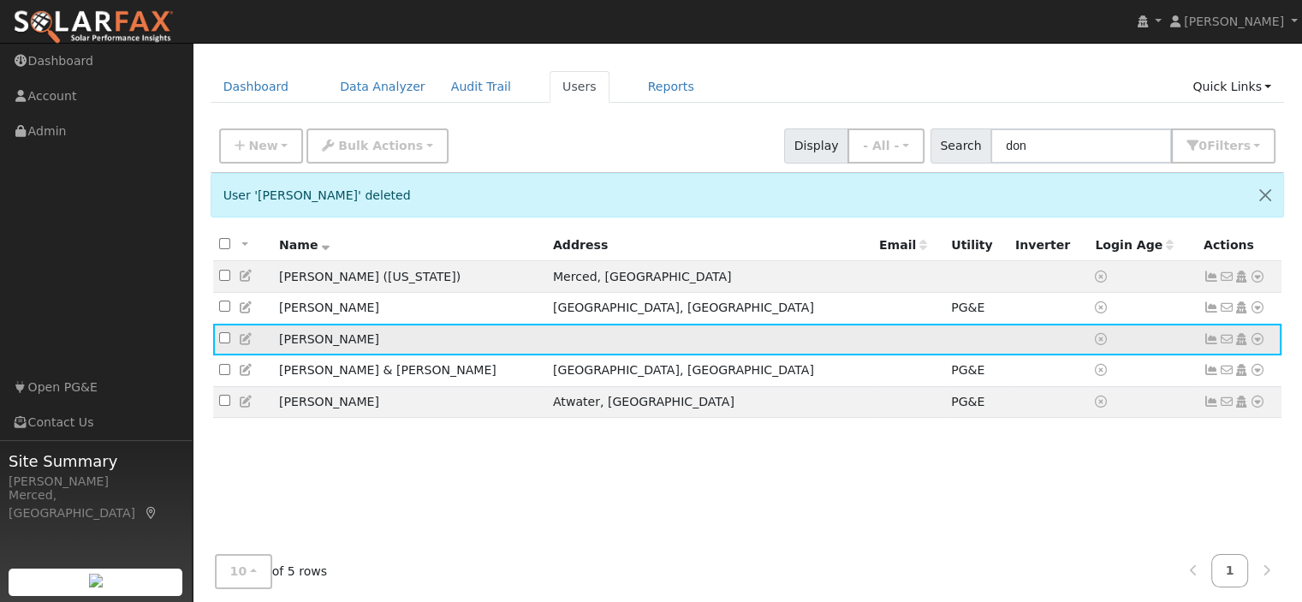
click at [223, 338] on input "checkbox" at bounding box center [224, 337] width 11 height 11
checkbox input "true"
click at [1257, 338] on icon at bounding box center [1257, 339] width 15 height 12
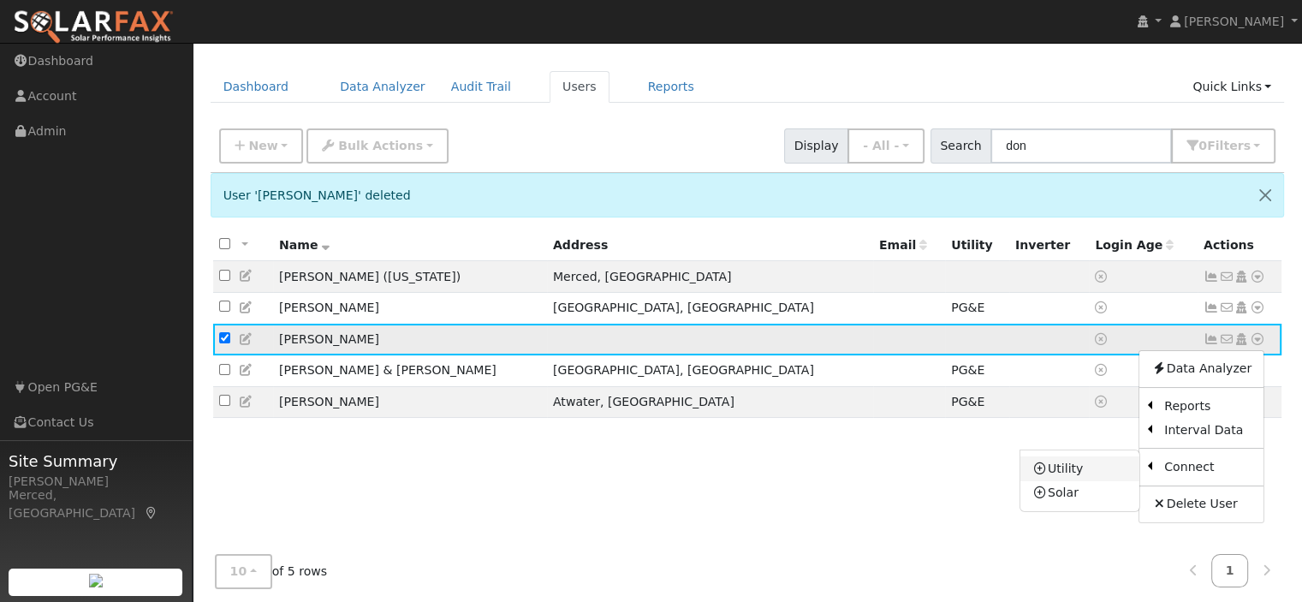
click at [1055, 468] on link "Utility" at bounding box center [1079, 468] width 119 height 24
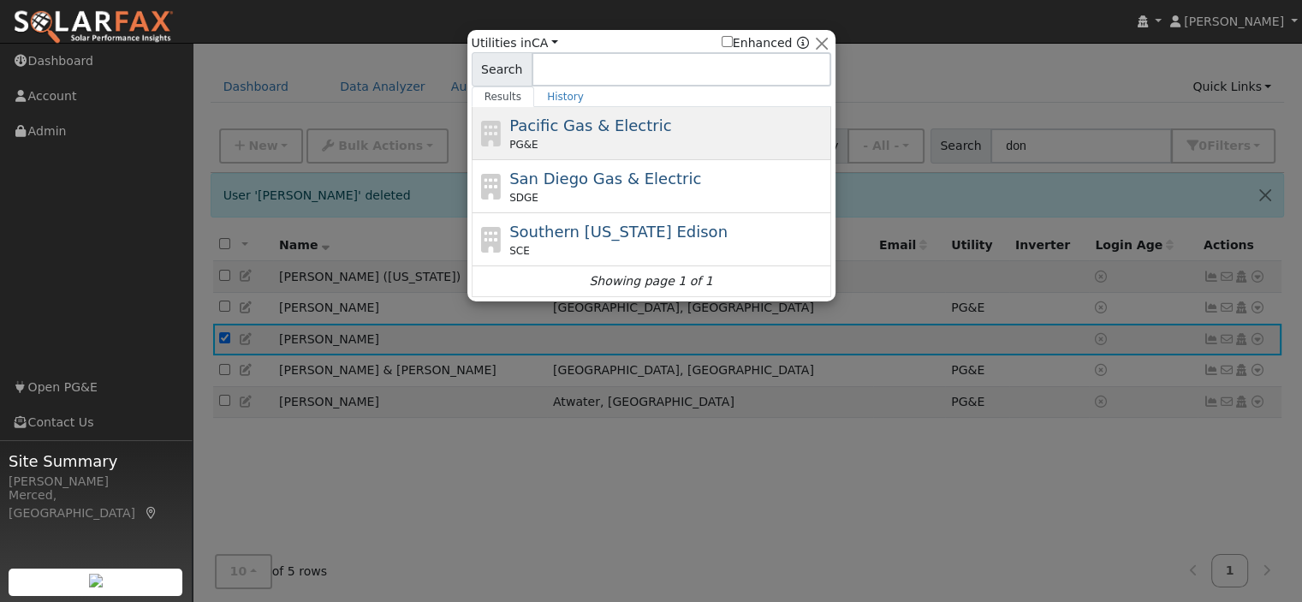
click at [633, 140] on div "PG&E" at bounding box center [668, 144] width 318 height 15
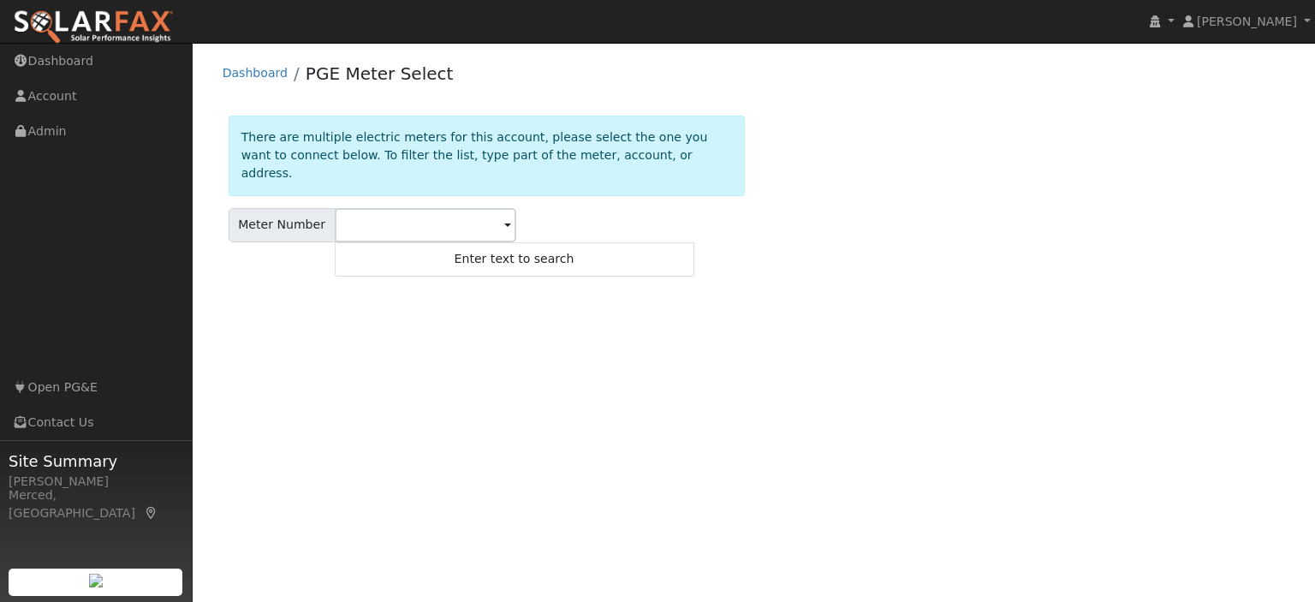
click at [504, 217] on span at bounding box center [507, 227] width 7 height 20
click at [500, 288] on div "User Profile First name Last name Email Email Notifications No Emails No Emails…" at bounding box center [754, 322] width 1122 height 559
click at [282, 208] on div "Meter Number" at bounding box center [282, 225] width 107 height 34
click at [394, 211] on input "text" at bounding box center [425, 225] width 181 height 34
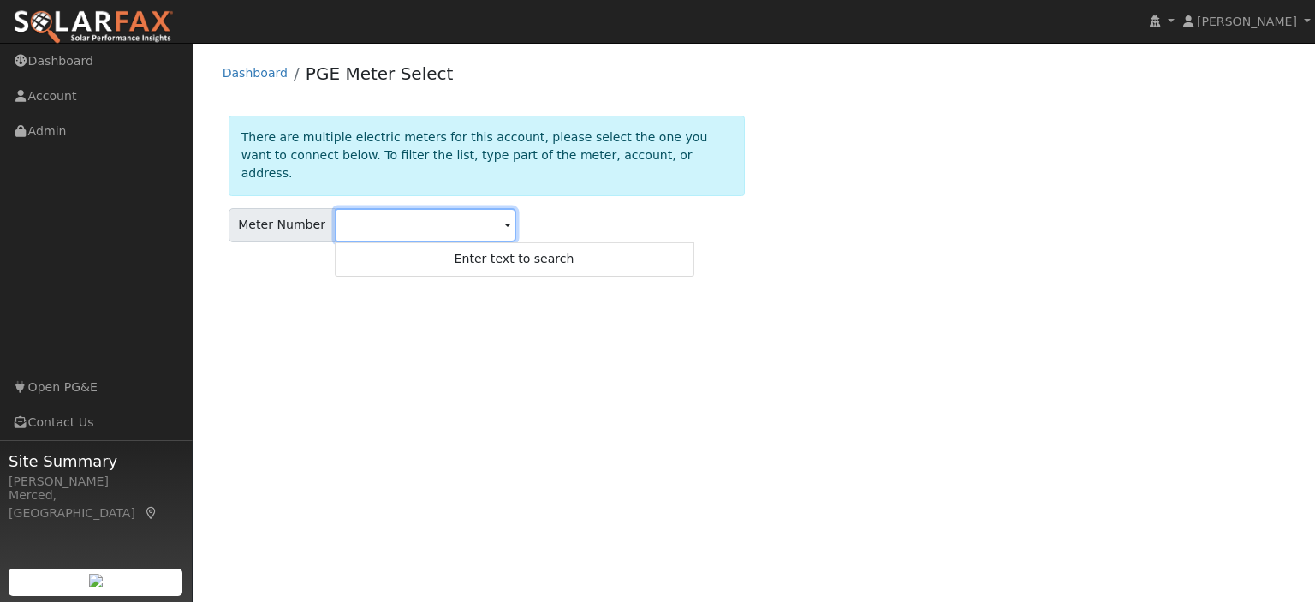
click at [491, 208] on input "text" at bounding box center [425, 225] width 181 height 34
click at [504, 217] on span at bounding box center [507, 227] width 7 height 20
click at [407, 209] on input "text" at bounding box center [425, 225] width 181 height 34
type input "1"
click at [504, 217] on span at bounding box center [507, 227] width 7 height 20
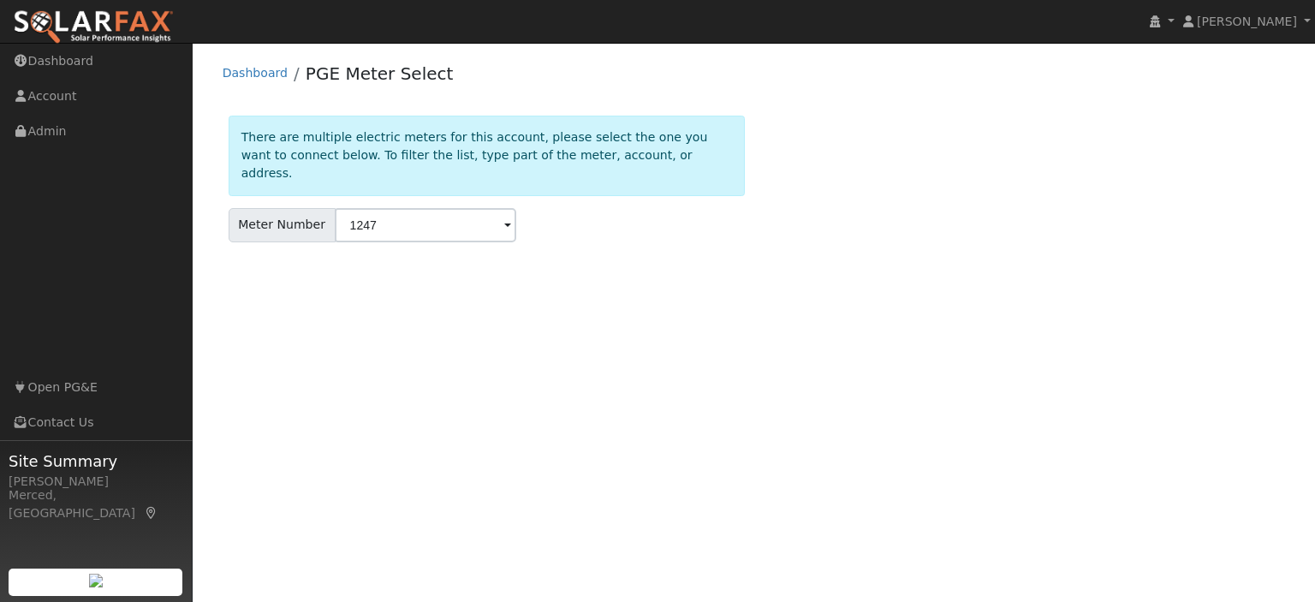
click at [504, 217] on span at bounding box center [507, 227] width 7 height 20
click at [439, 211] on input "1247" at bounding box center [425, 225] width 181 height 34
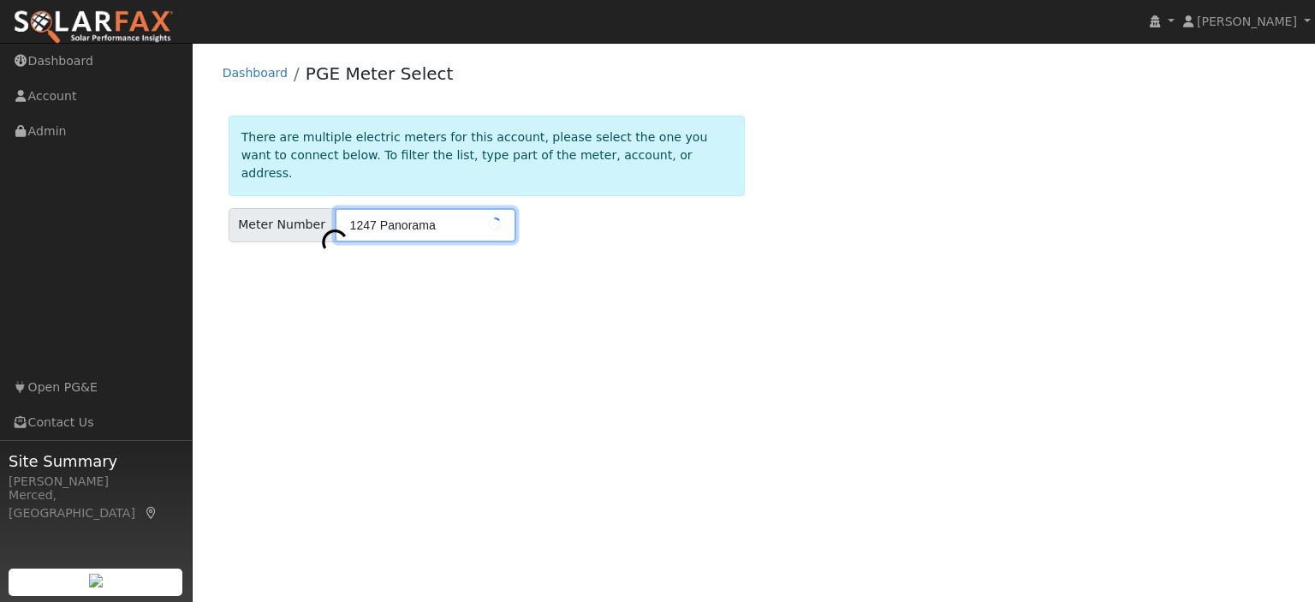
drag, startPoint x: 407, startPoint y: 209, endPoint x: 229, endPoint y: 214, distance: 178.1
click at [229, 214] on div "Meter Number 1247 Panorama" at bounding box center [487, 225] width 516 height 34
type input "1005353411"
click at [421, 208] on input "1005353411" at bounding box center [425, 225] width 181 height 34
click at [484, 208] on input "1005353411" at bounding box center [425, 225] width 181 height 34
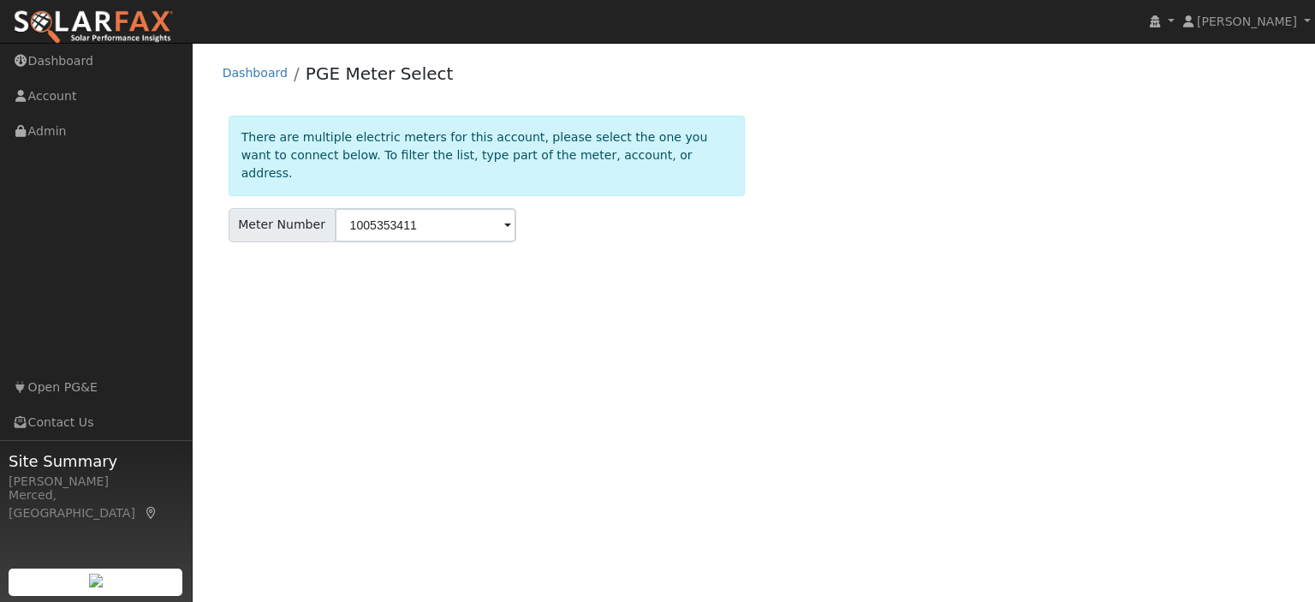
click at [504, 217] on span at bounding box center [507, 227] width 7 height 20
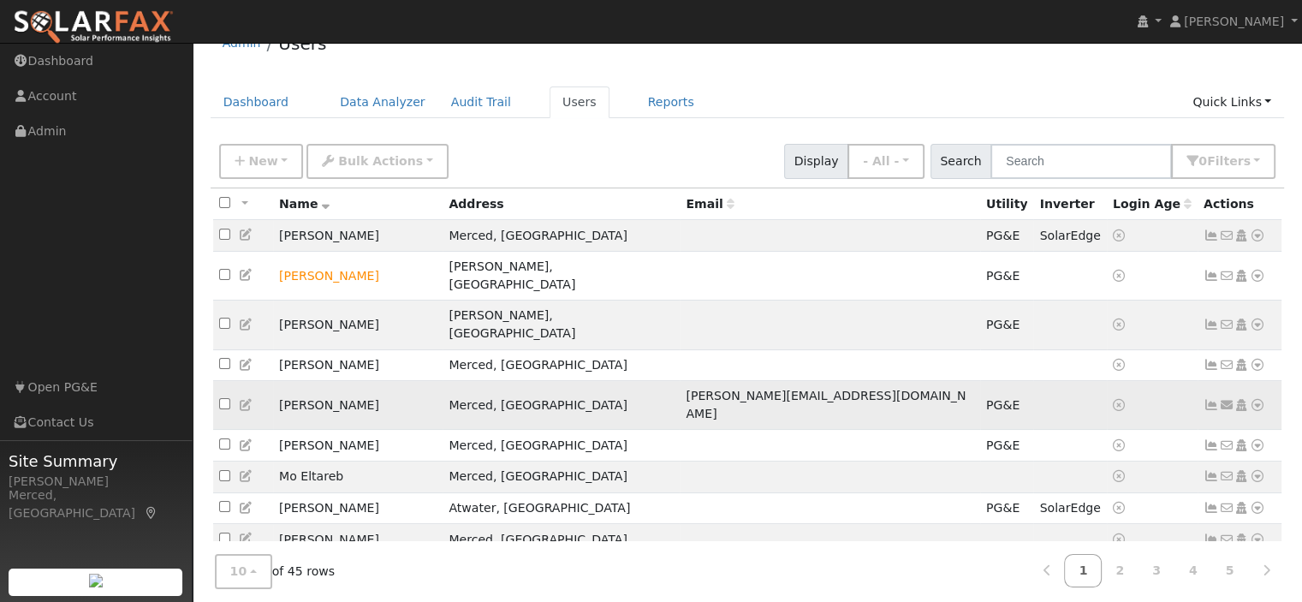
scroll to position [110, 0]
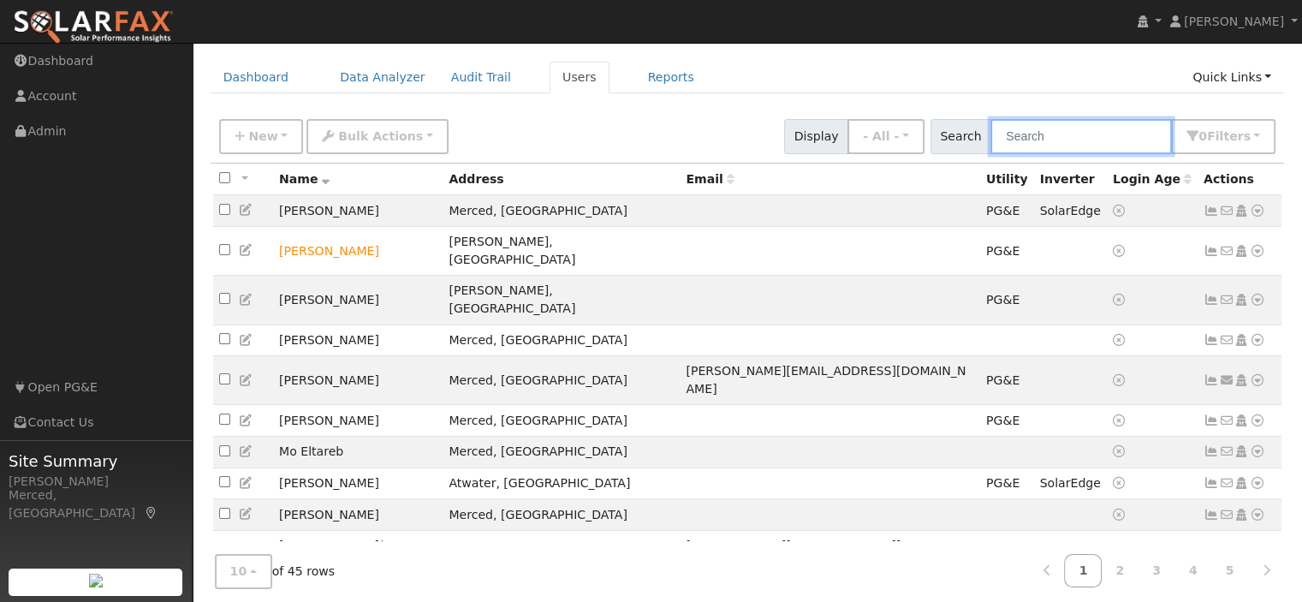
click at [1082, 142] on input "text" at bounding box center [1080, 136] width 181 height 35
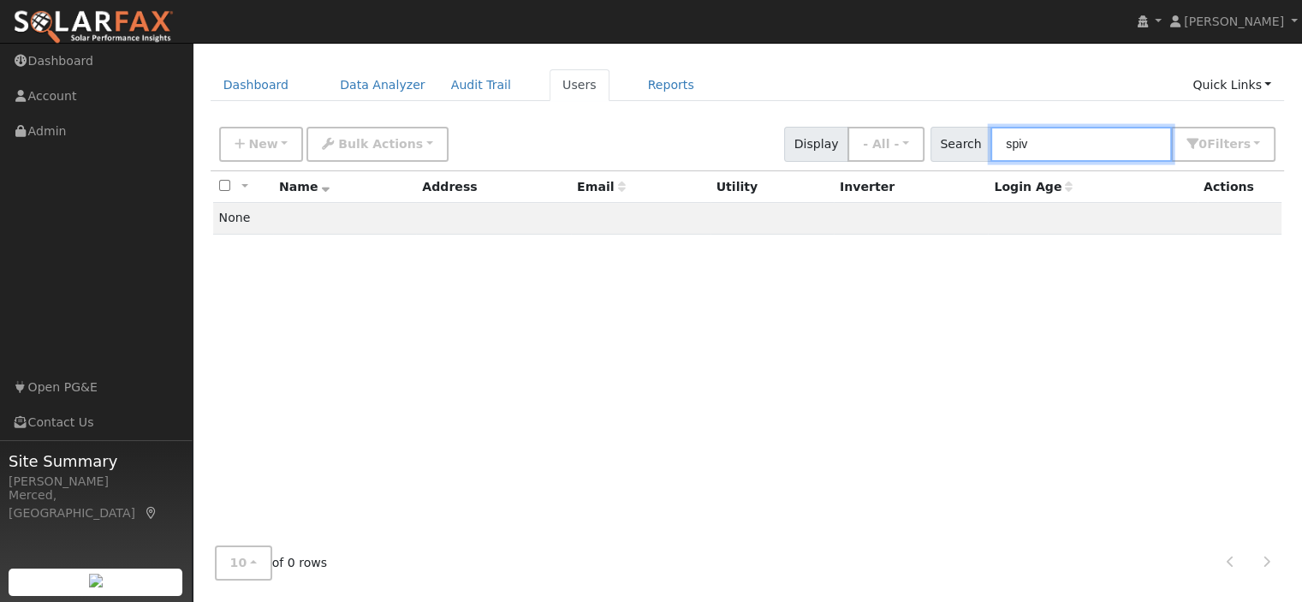
scroll to position [99, 0]
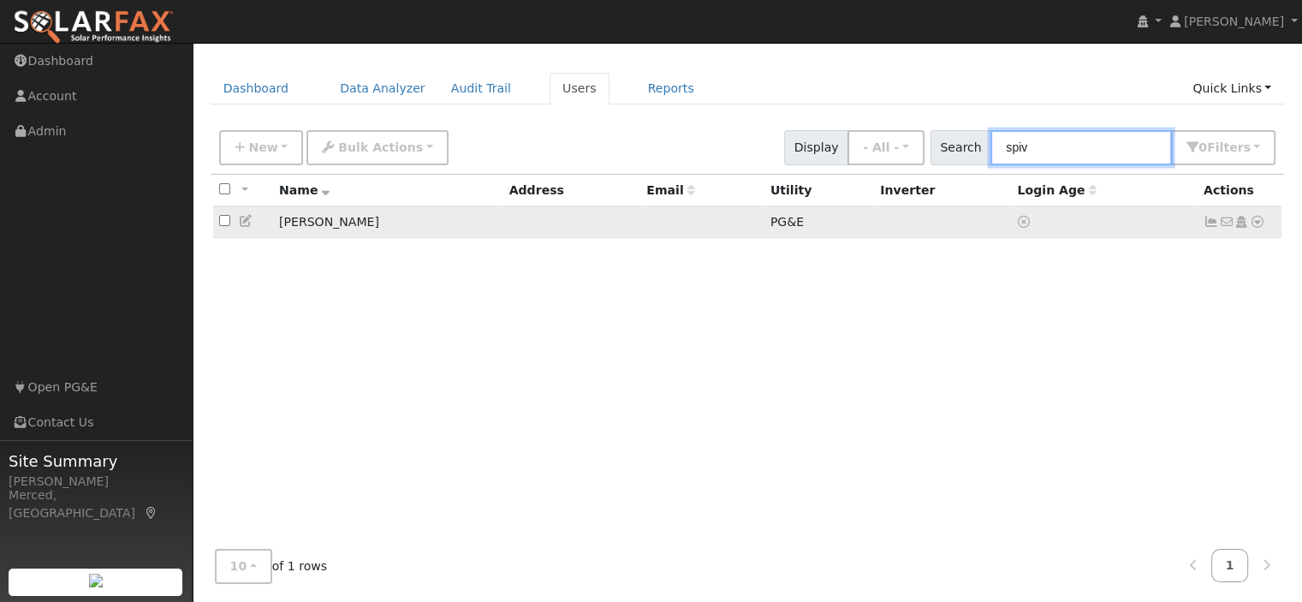
type input "spiv"
click at [1213, 221] on icon at bounding box center [1210, 222] width 15 height 12
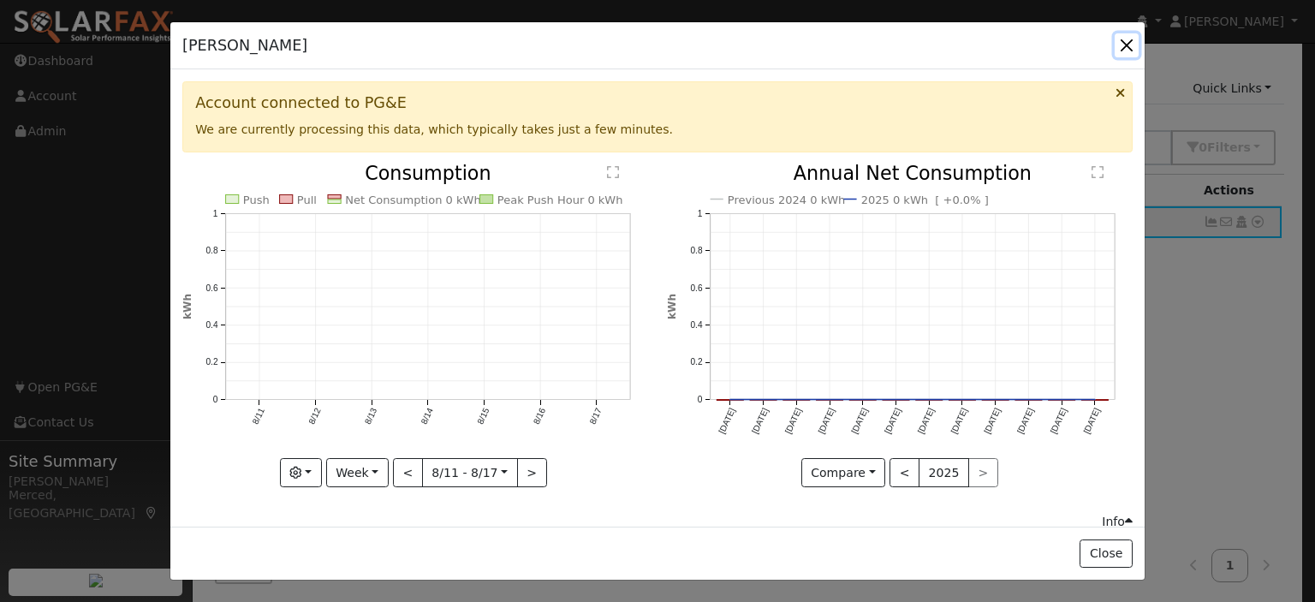
click at [1126, 45] on button "button" at bounding box center [1126, 45] width 24 height 24
